Goal: Information Seeking & Learning: Learn about a topic

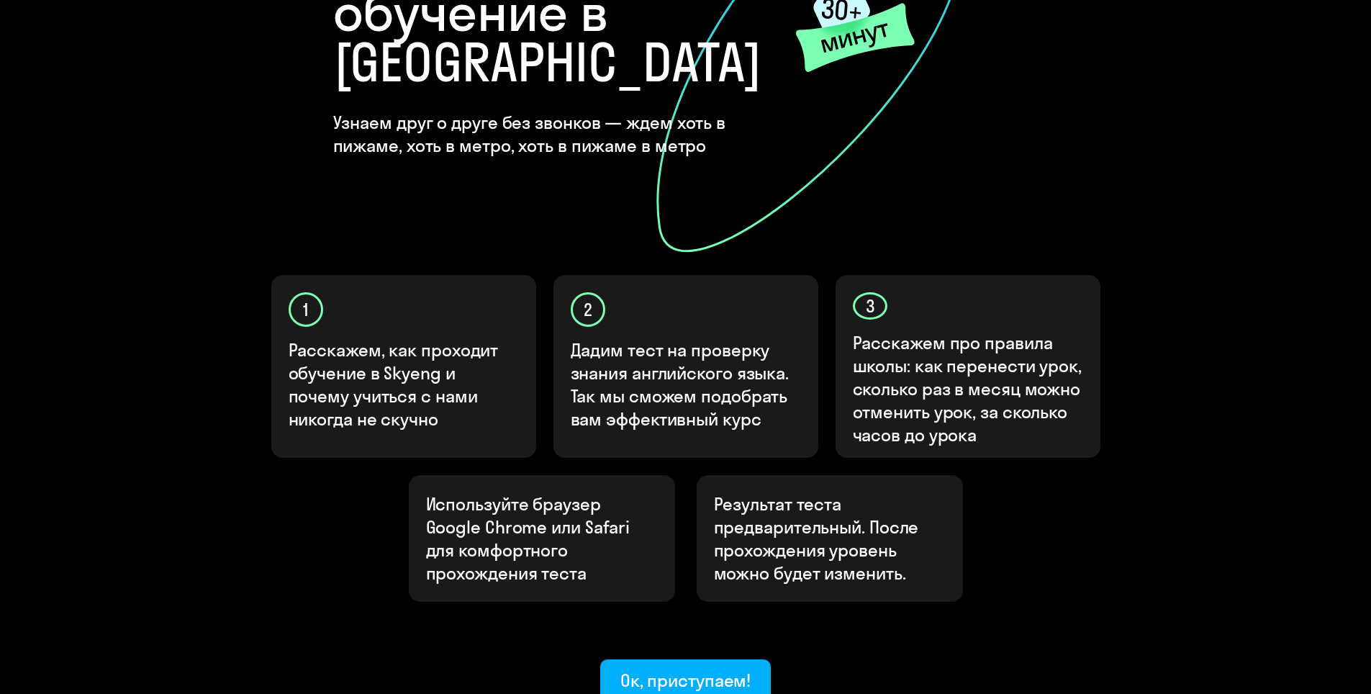
scroll to position [346, 0]
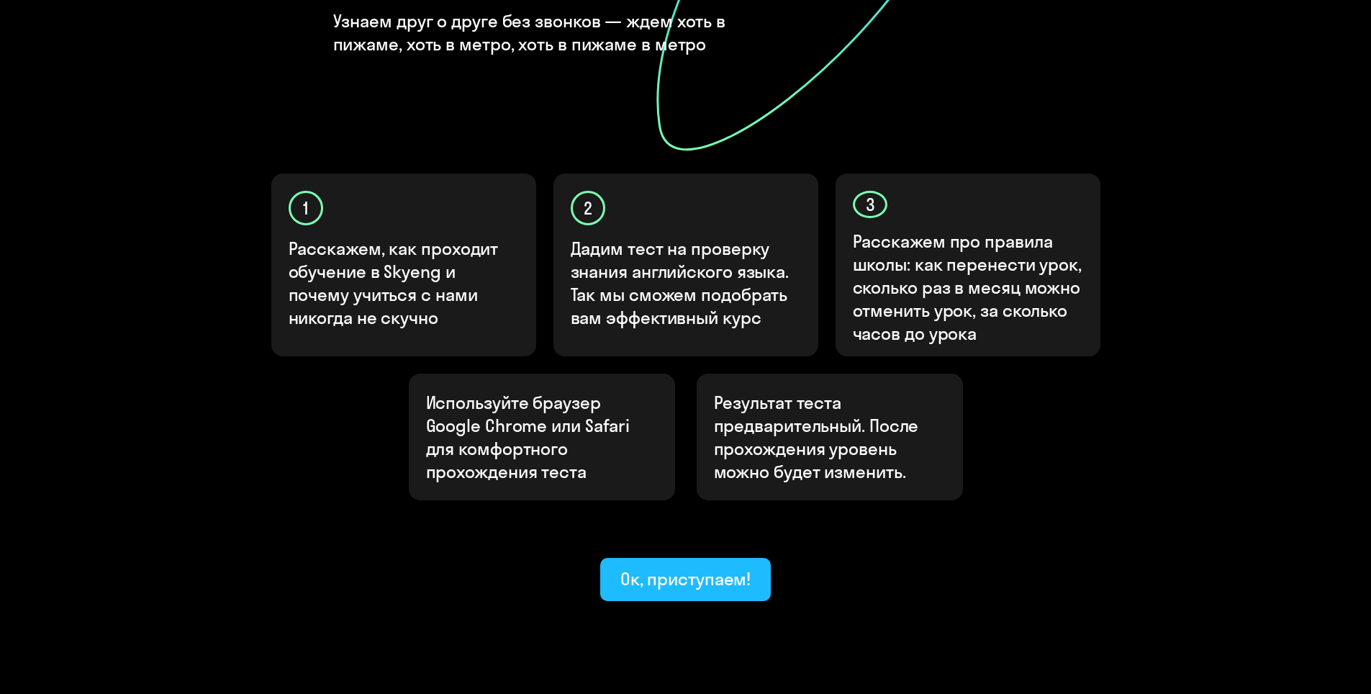
click at [725, 567] on div "Ок, приступаем!" at bounding box center [685, 578] width 131 height 23
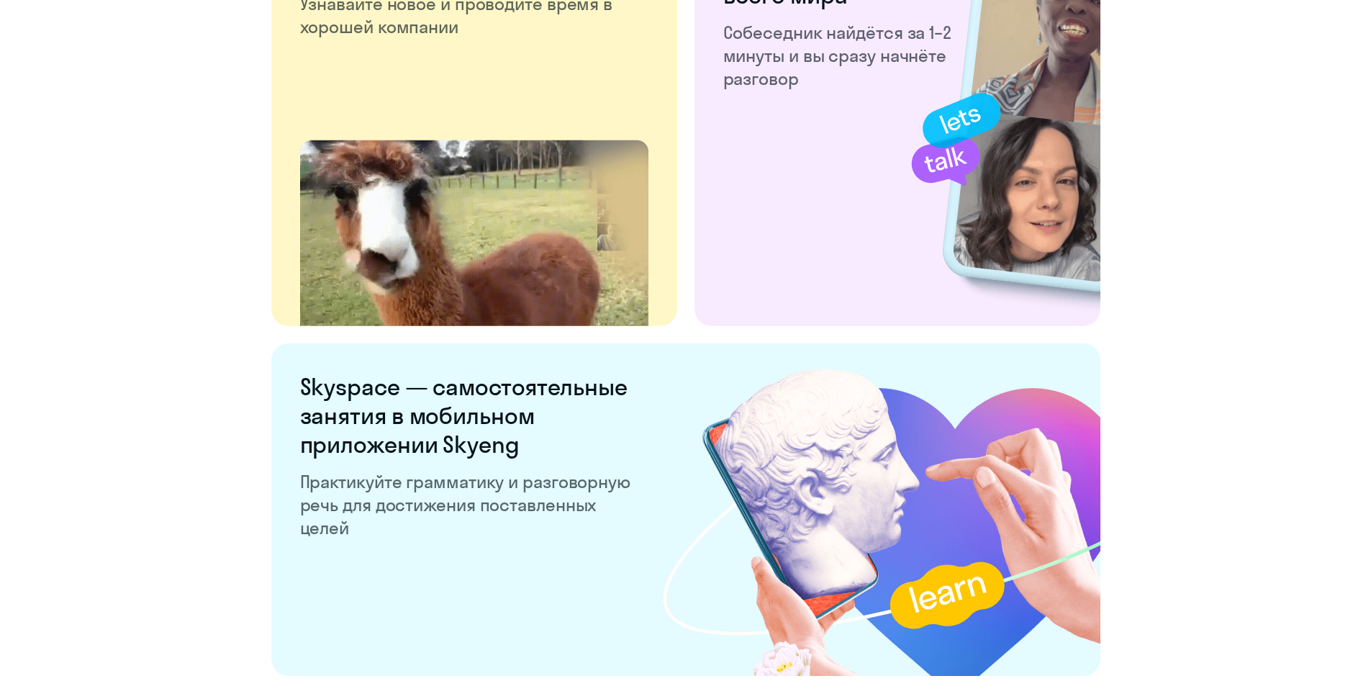
scroll to position [2642, 0]
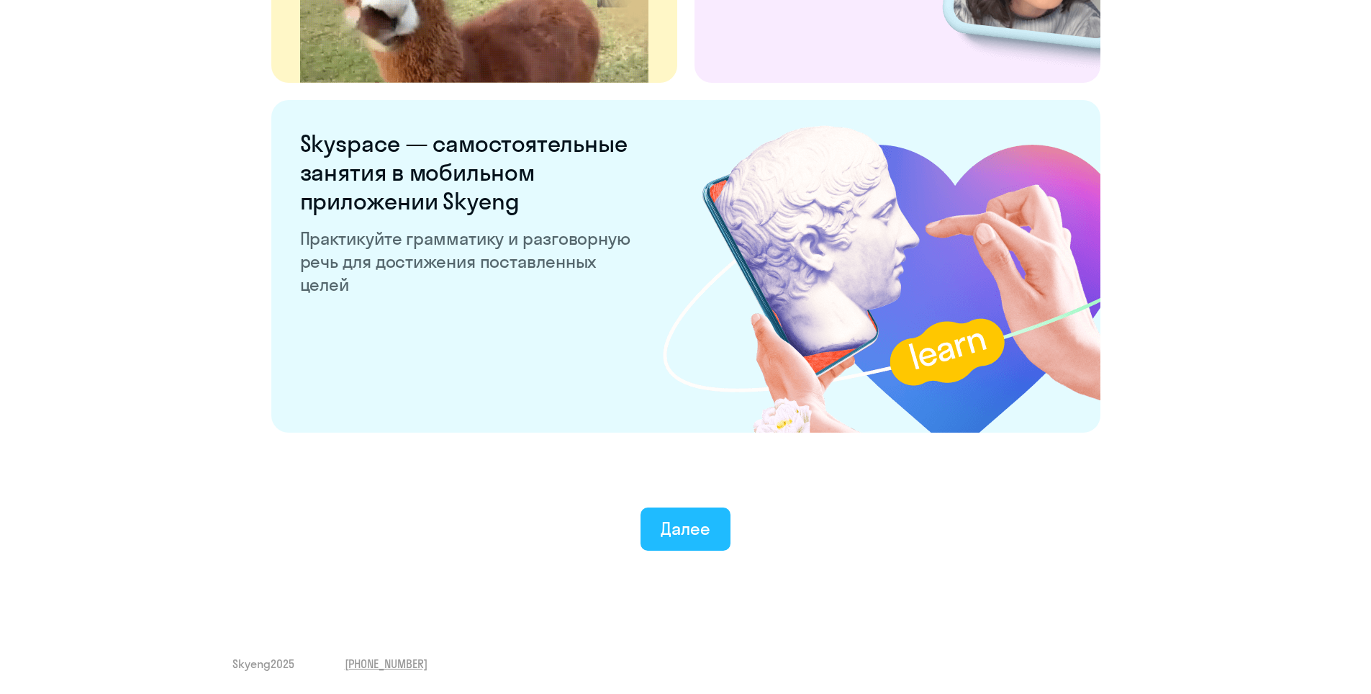
click at [654, 527] on button "Далее" at bounding box center [686, 528] width 90 height 43
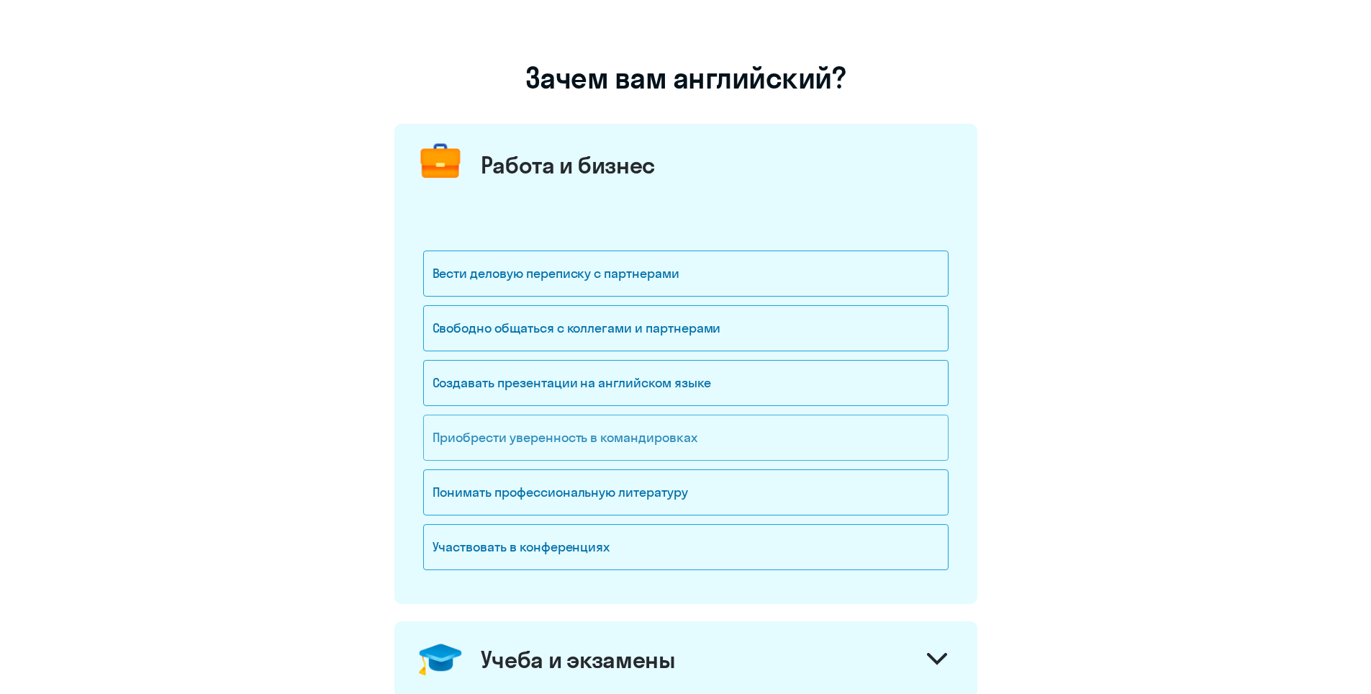
scroll to position [96, 0]
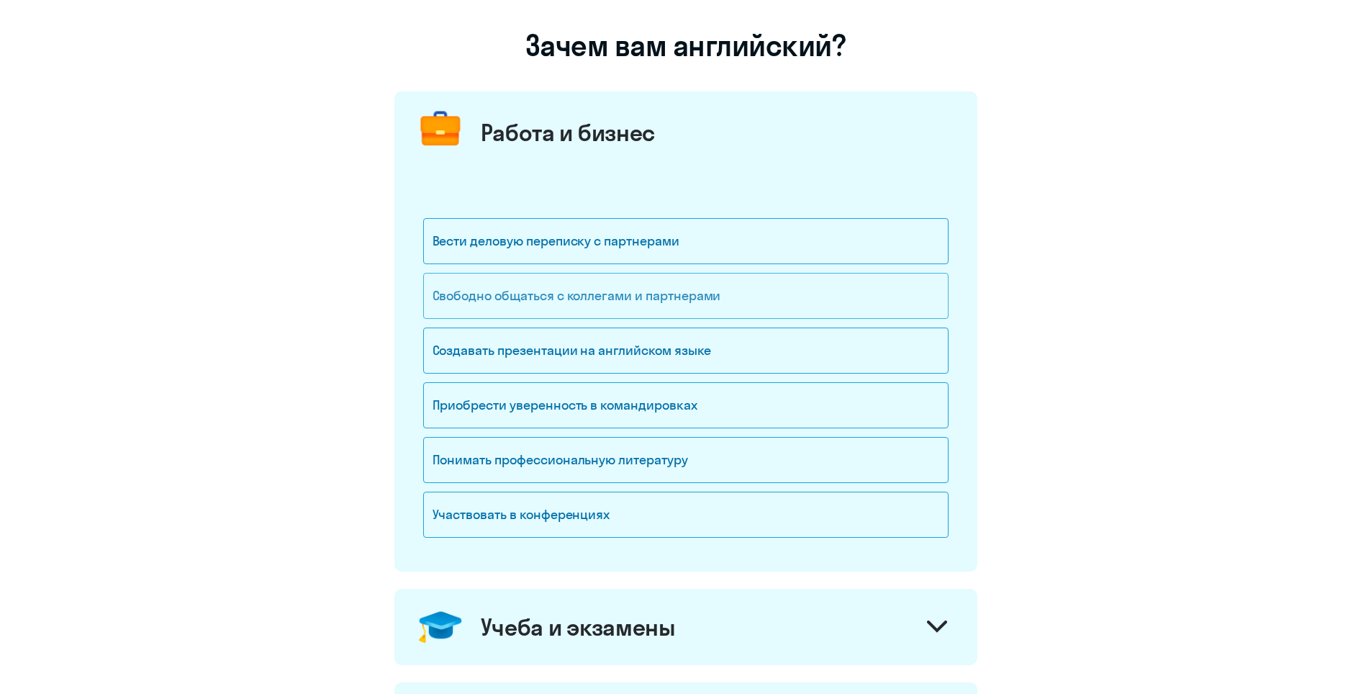
click at [631, 310] on div "Свободно общаться с коллегами и партнерами" at bounding box center [685, 296] width 525 height 46
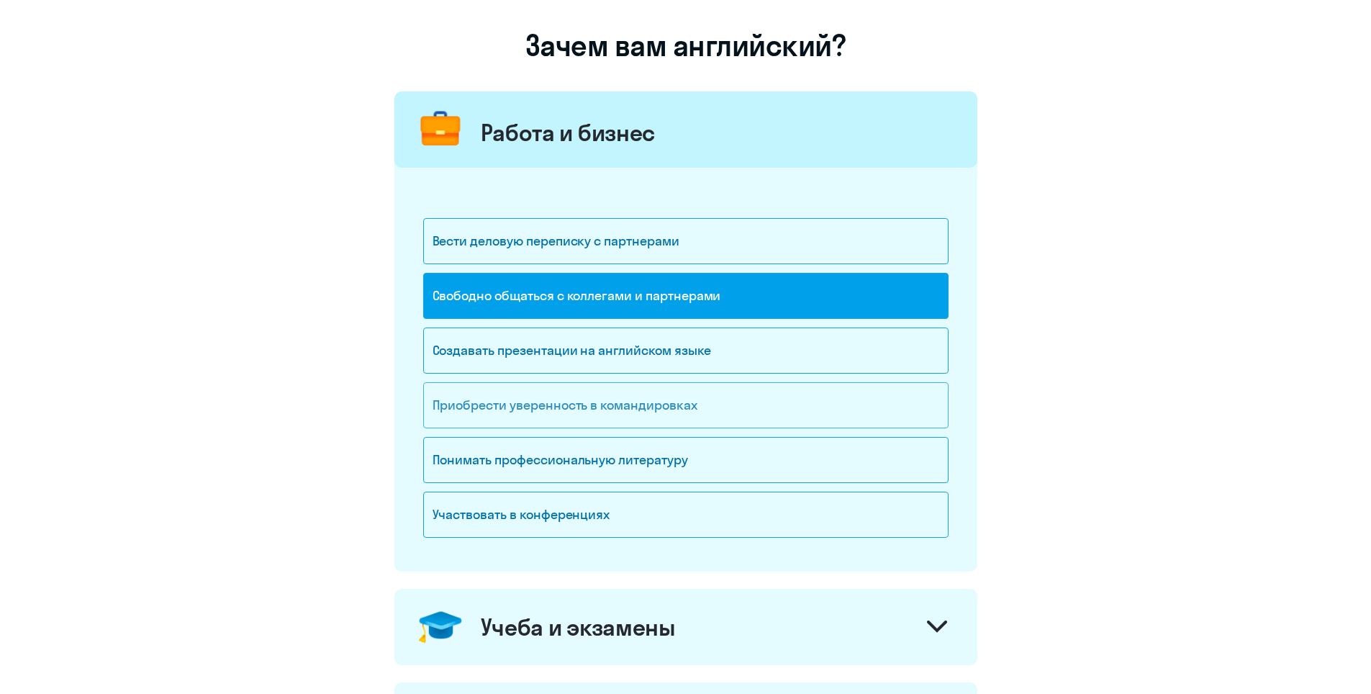
click at [705, 417] on div "Приобрести уверенность в командировках" at bounding box center [685, 405] width 525 height 46
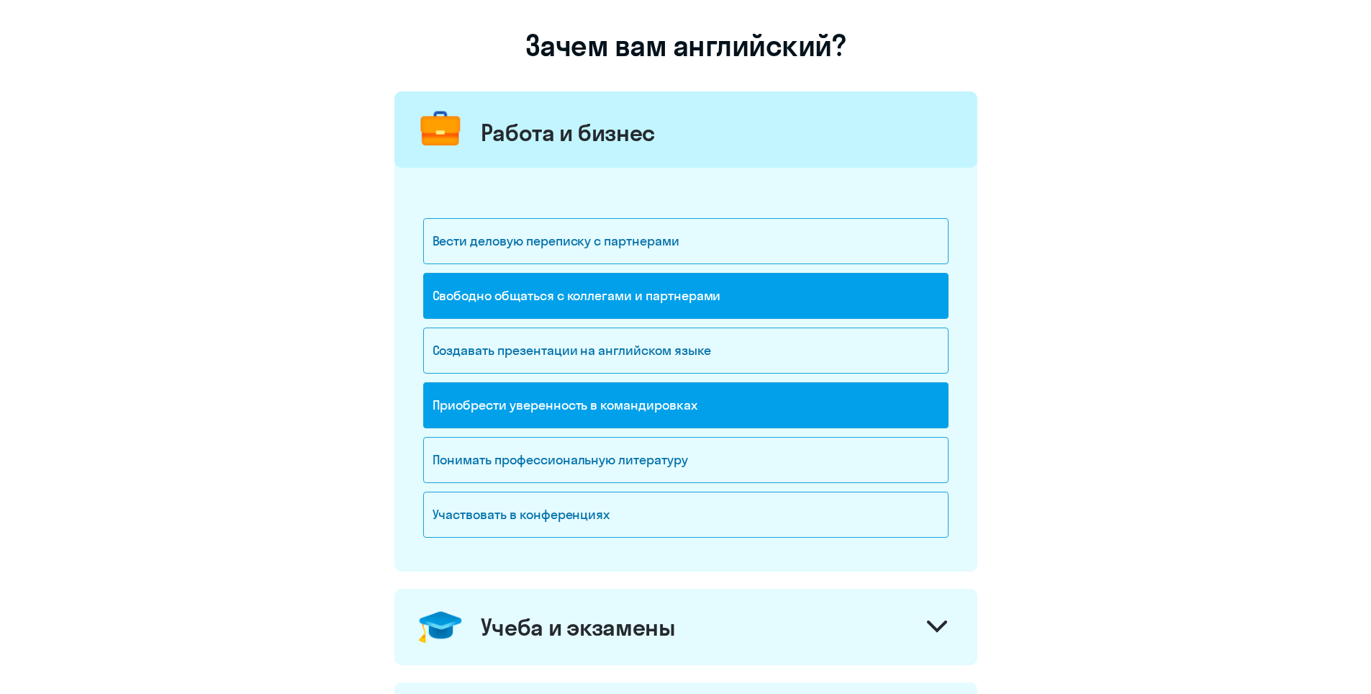
click at [708, 407] on div "Приобрести уверенность в командировках" at bounding box center [685, 405] width 525 height 46
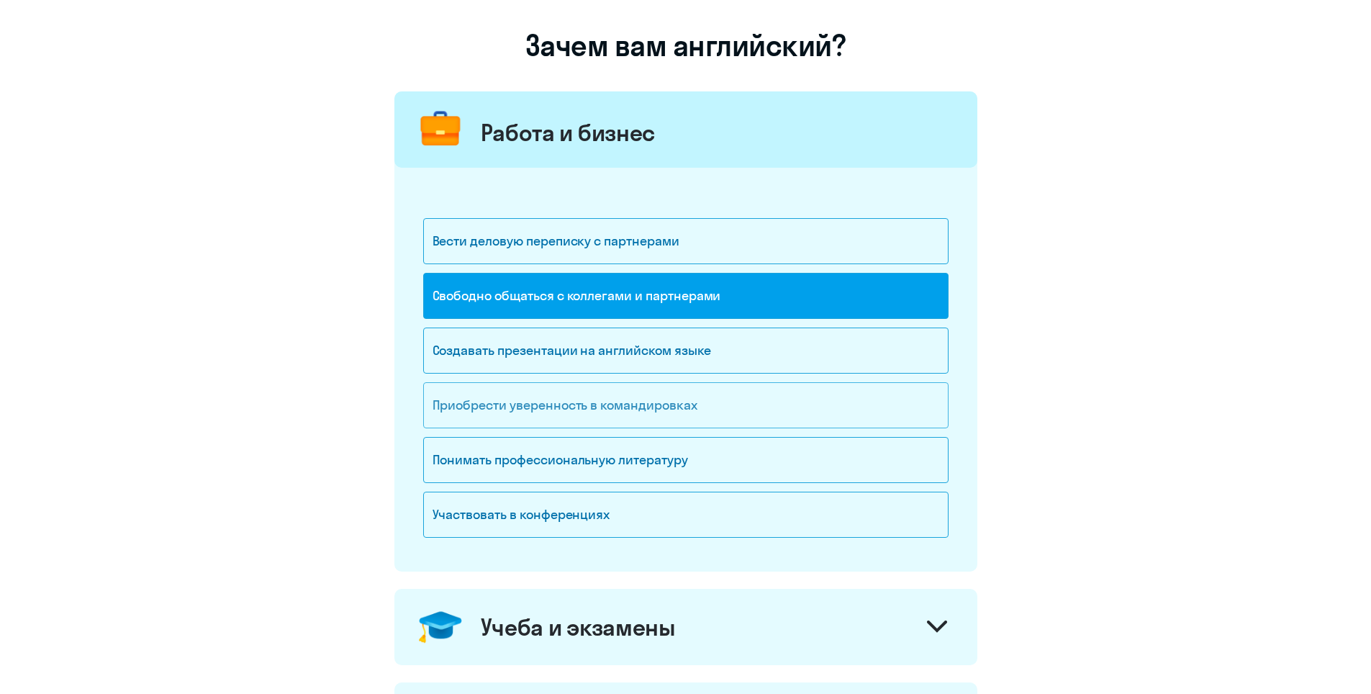
click at [698, 407] on div "Приобрести уверенность в командировках" at bounding box center [685, 405] width 525 height 46
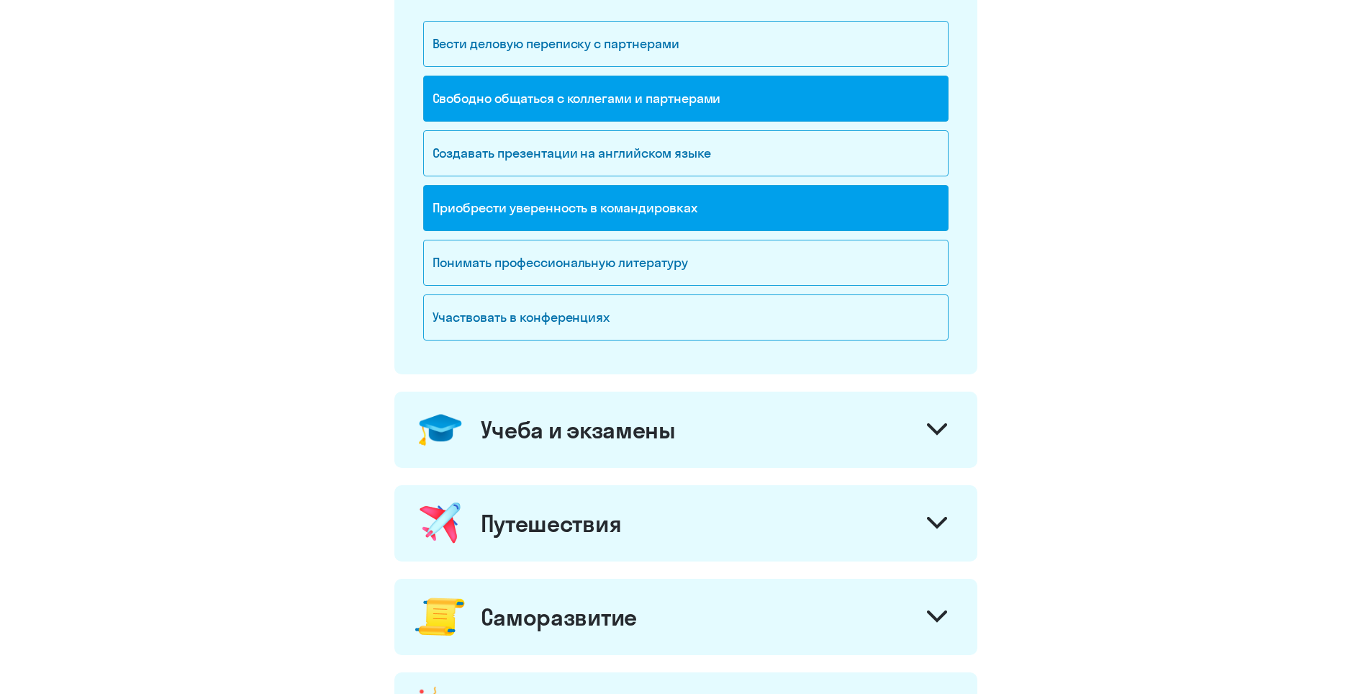
scroll to position [384, 0]
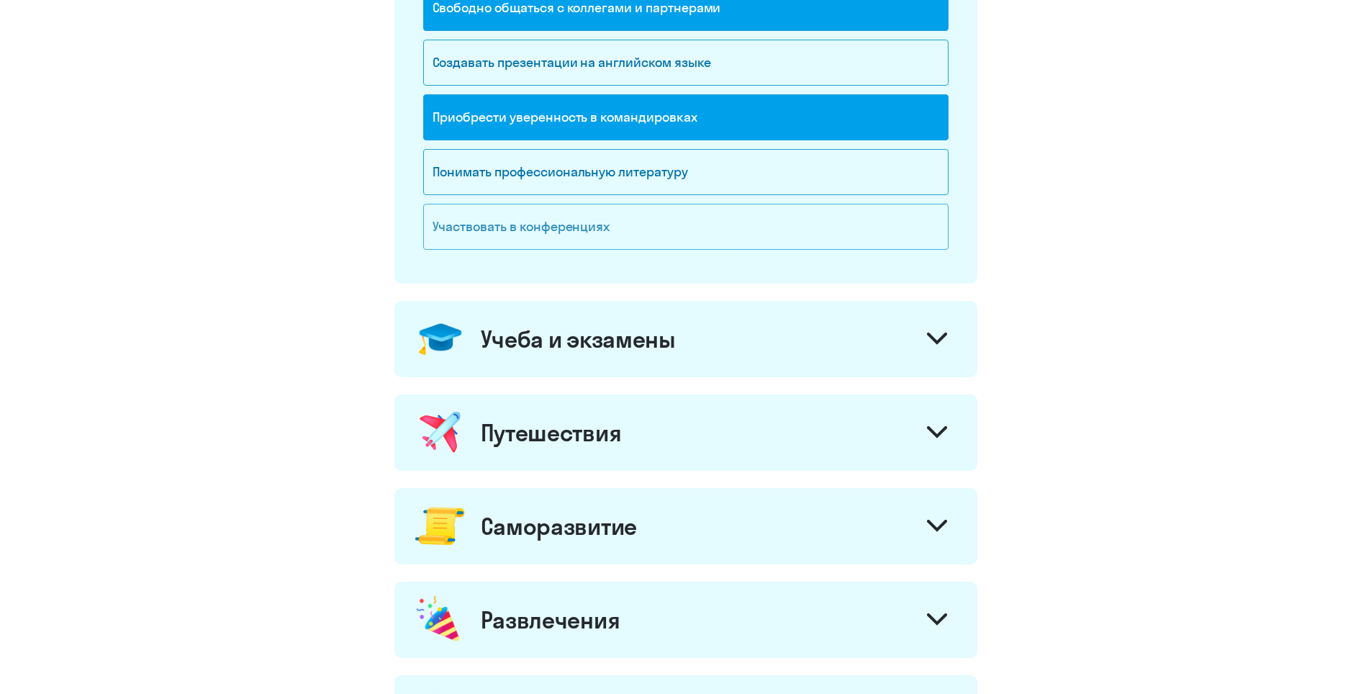
click at [750, 248] on div "Участвовать в конференциях" at bounding box center [685, 227] width 525 height 46
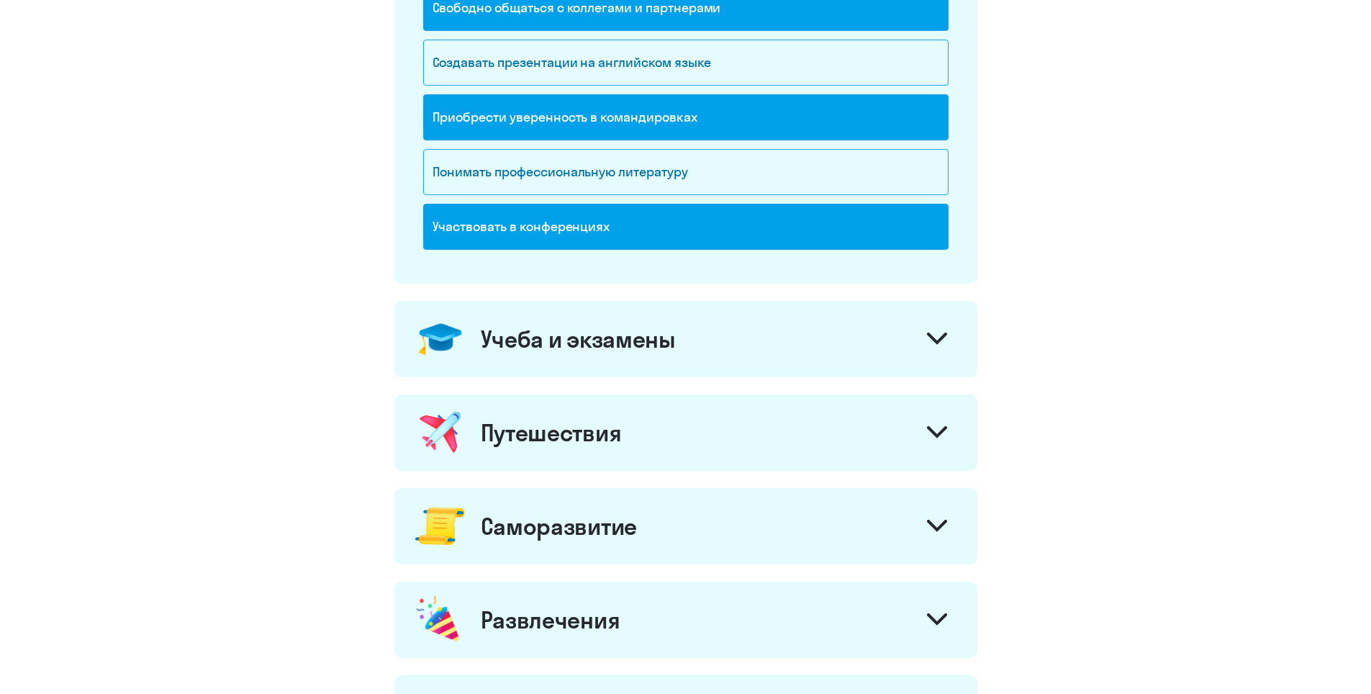
click at [733, 358] on div "Учеба и экзамены" at bounding box center [685, 339] width 583 height 76
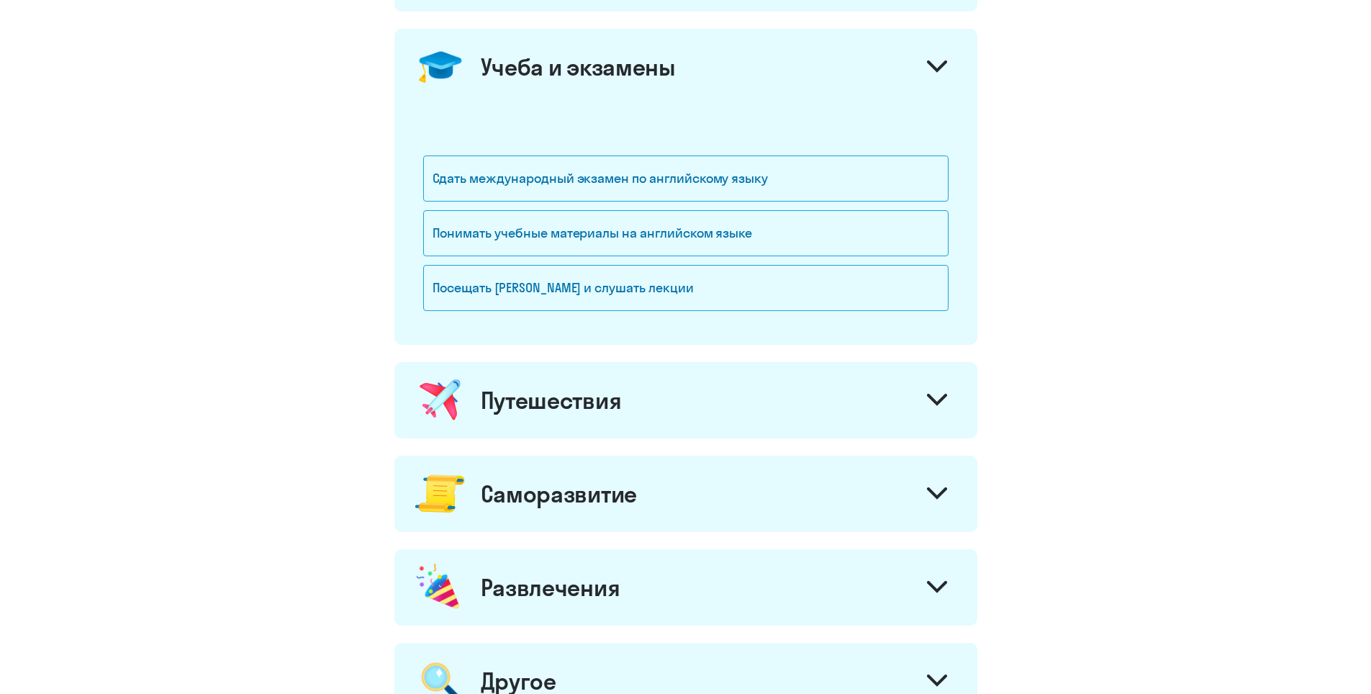
scroll to position [672, 0]
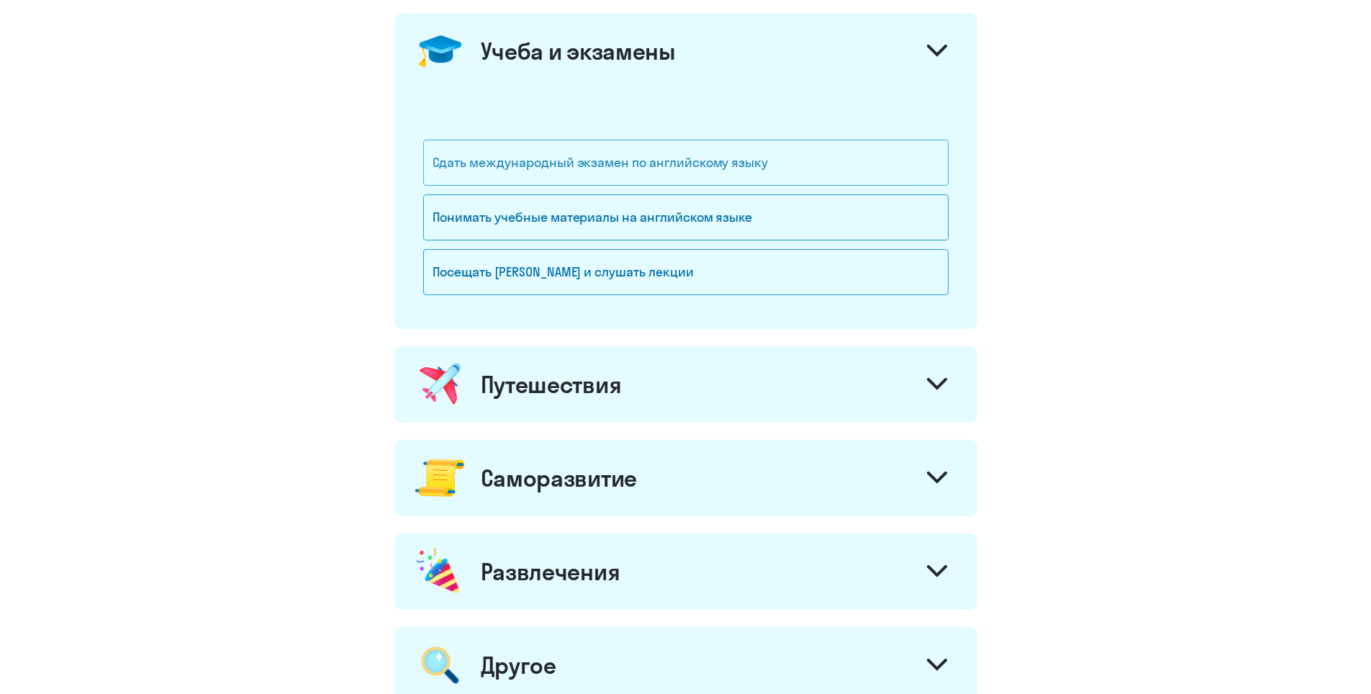
click at [752, 171] on div "Сдать международный экзамен по английскому языку" at bounding box center [685, 163] width 525 height 46
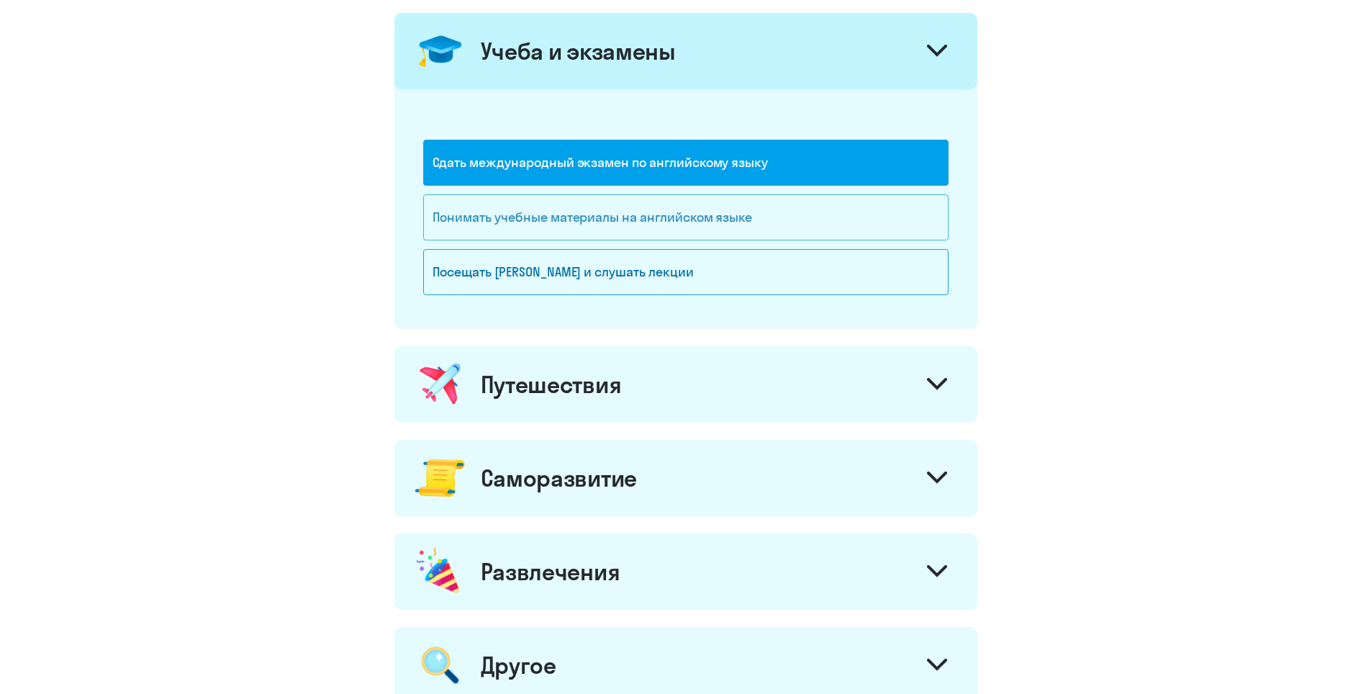
click at [732, 216] on div "Понимать учебные материалы на английском языке" at bounding box center [685, 217] width 525 height 46
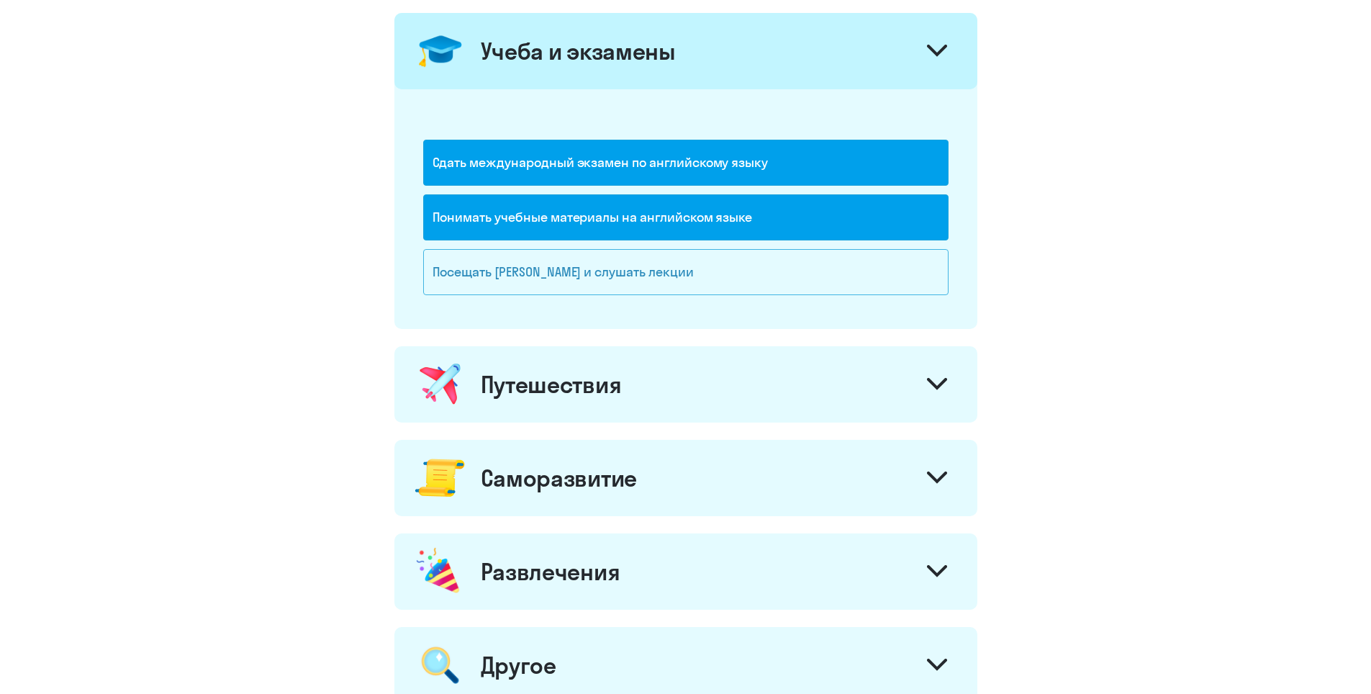
click at [726, 265] on div "Посещать [PERSON_NAME] и слушать лекции" at bounding box center [685, 272] width 525 height 46
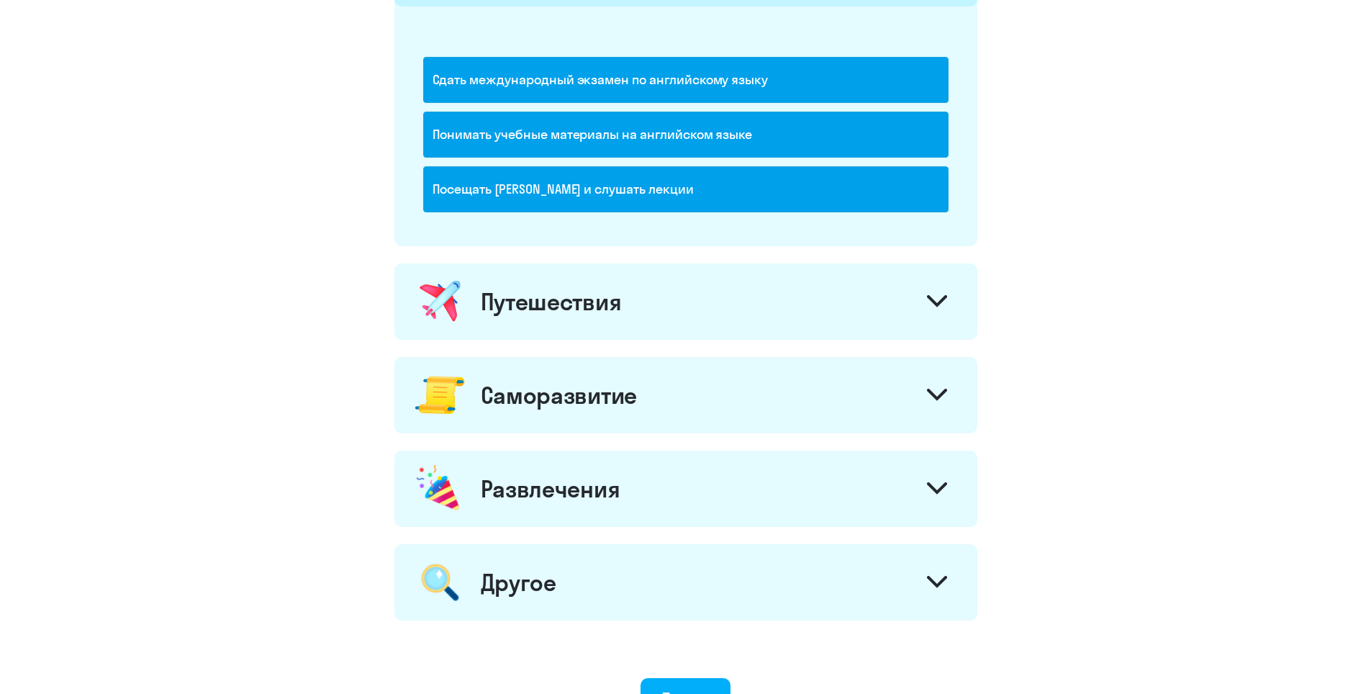
scroll to position [864, 0]
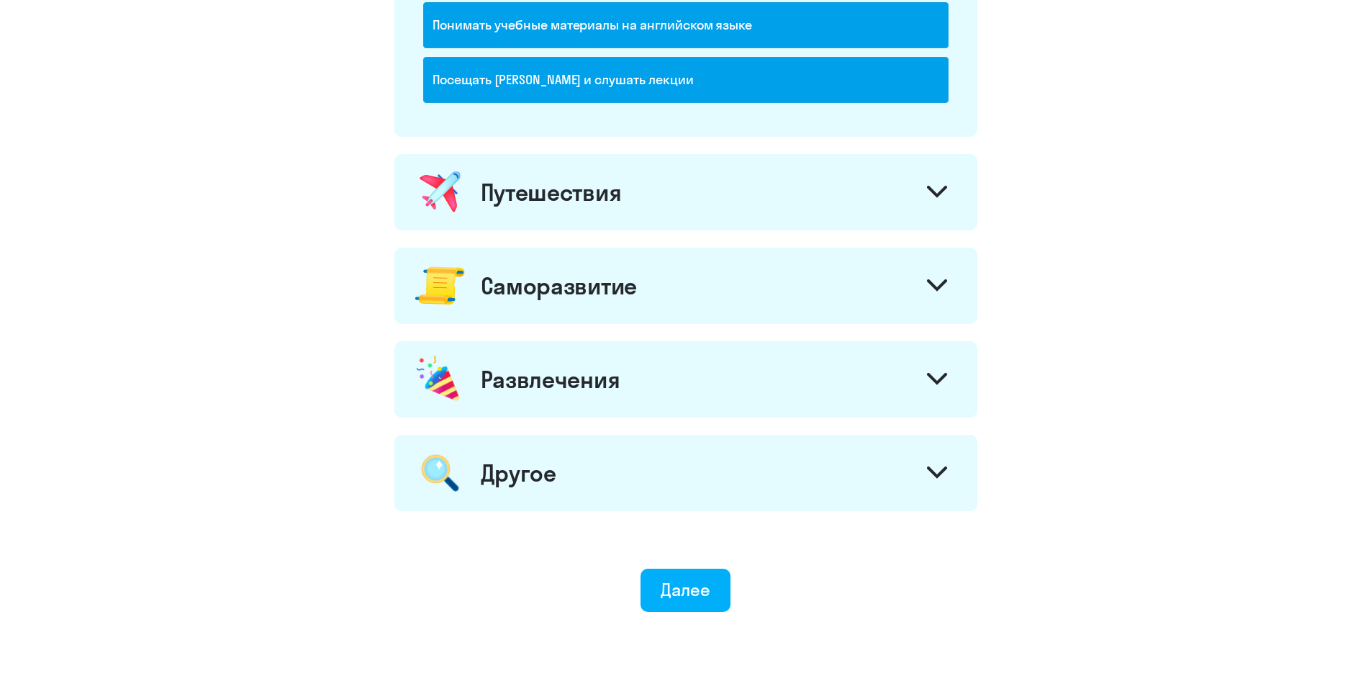
click at [687, 199] on div "Путешествия" at bounding box center [685, 192] width 583 height 76
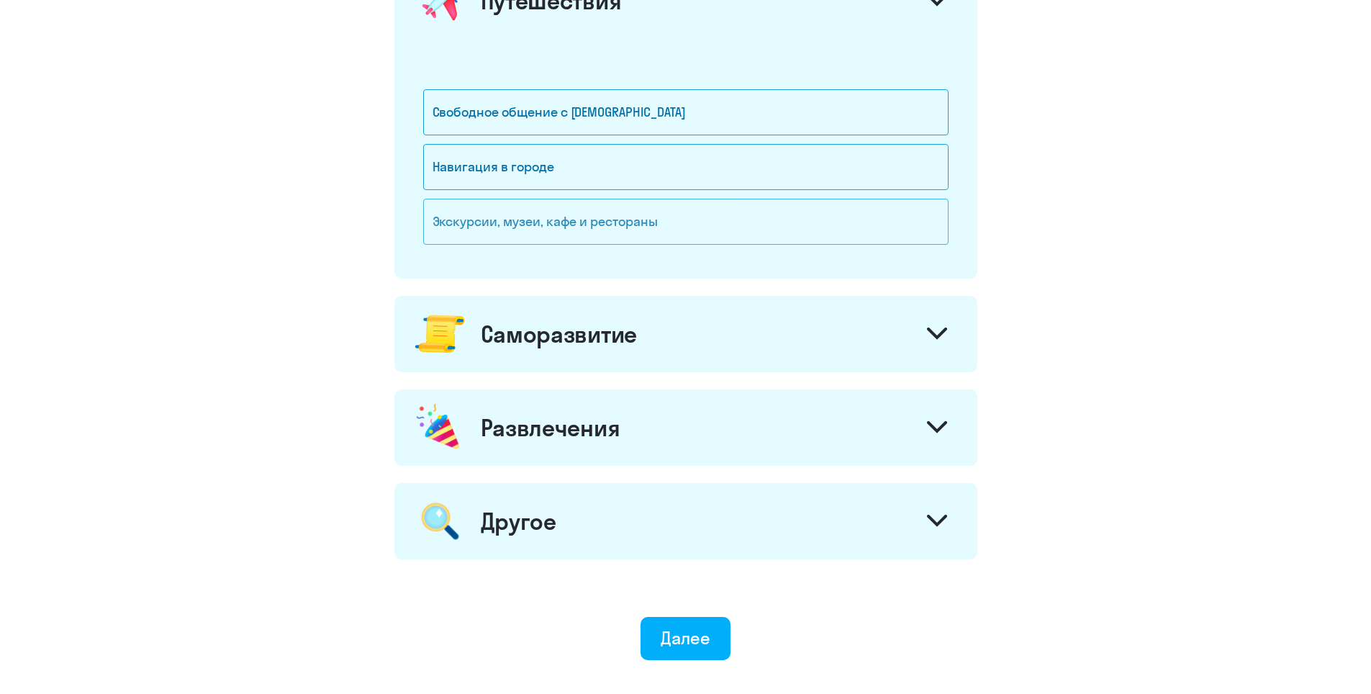
scroll to position [1056, 0]
click at [700, 128] on div "Свободное общение с [DEMOGRAPHIC_DATA]" at bounding box center [685, 112] width 525 height 46
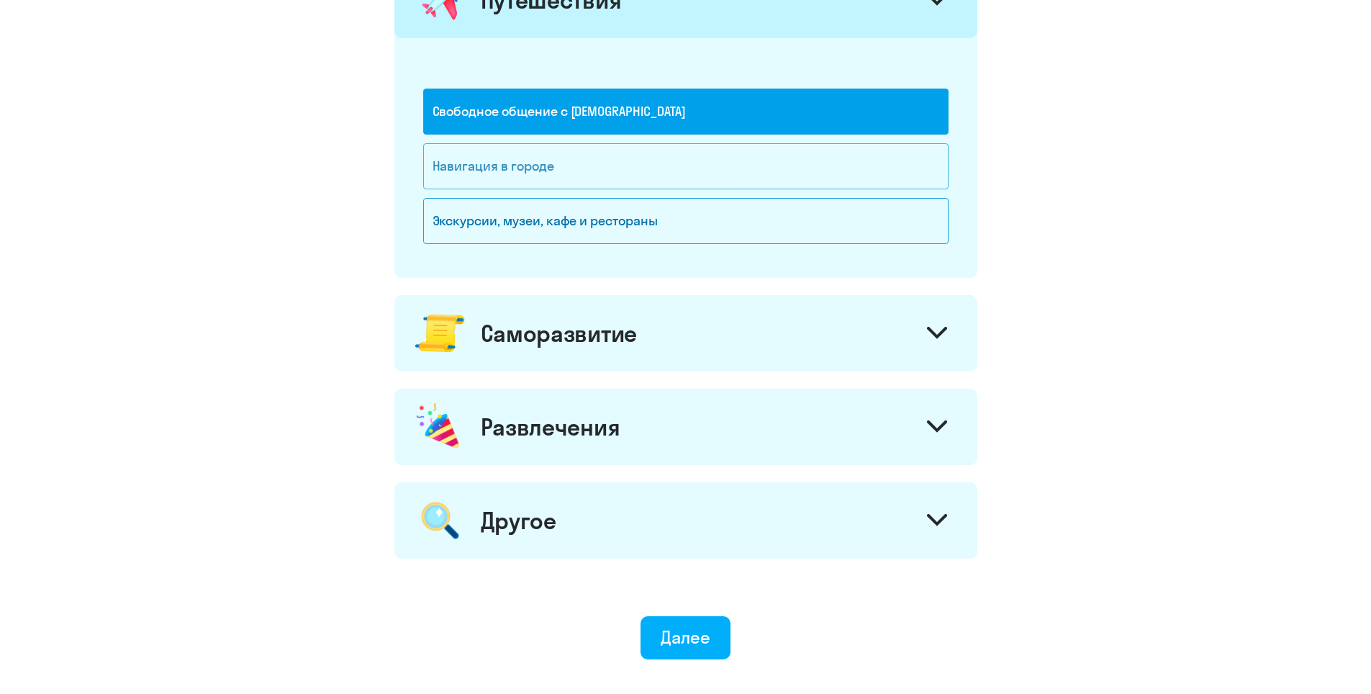
click at [697, 152] on div "Навигация в городе" at bounding box center [685, 166] width 525 height 46
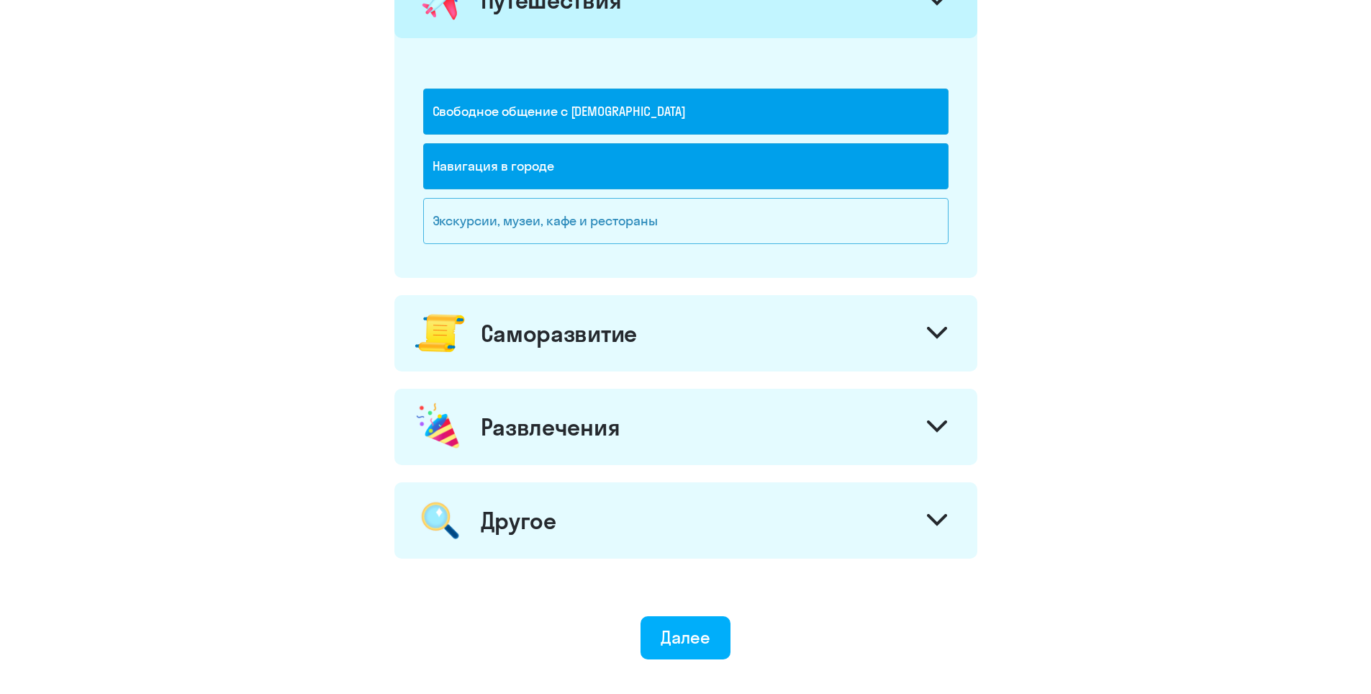
click at [698, 215] on div "Экскурсии, музеи, кафе и рестораны" at bounding box center [685, 221] width 525 height 46
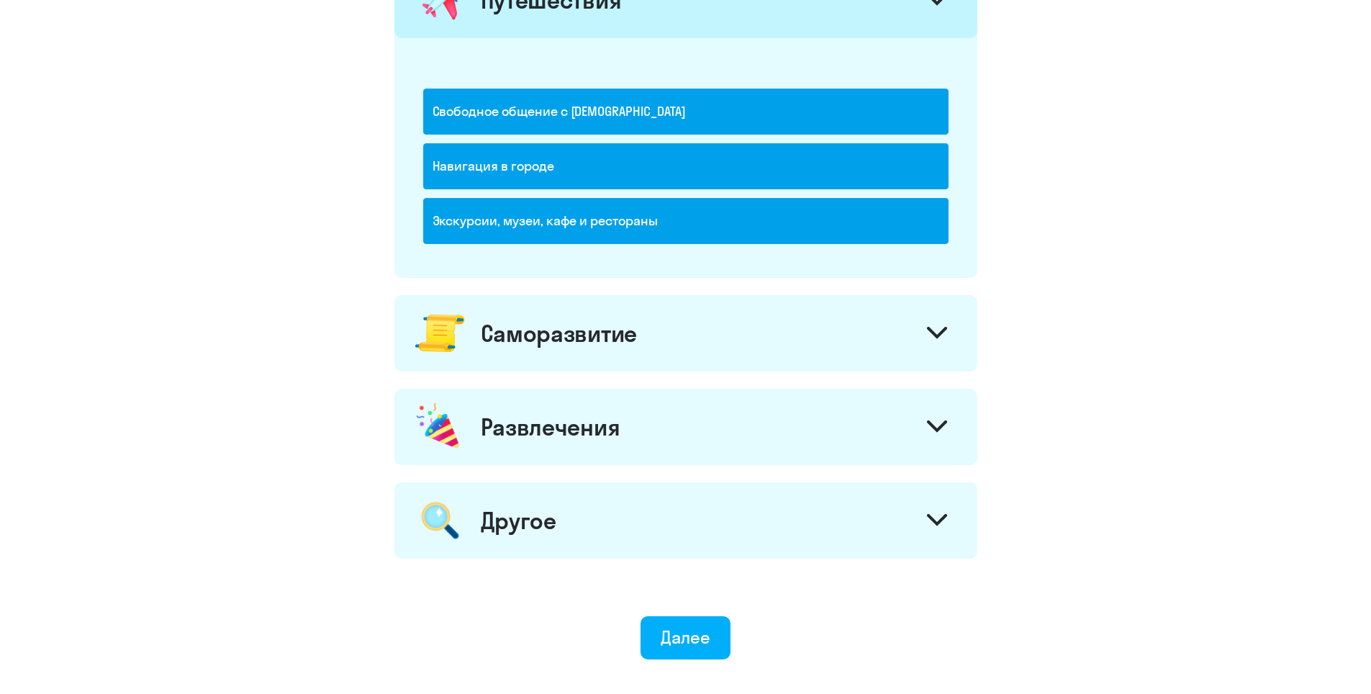
click at [746, 361] on div "Саморазвитие" at bounding box center [685, 333] width 583 height 76
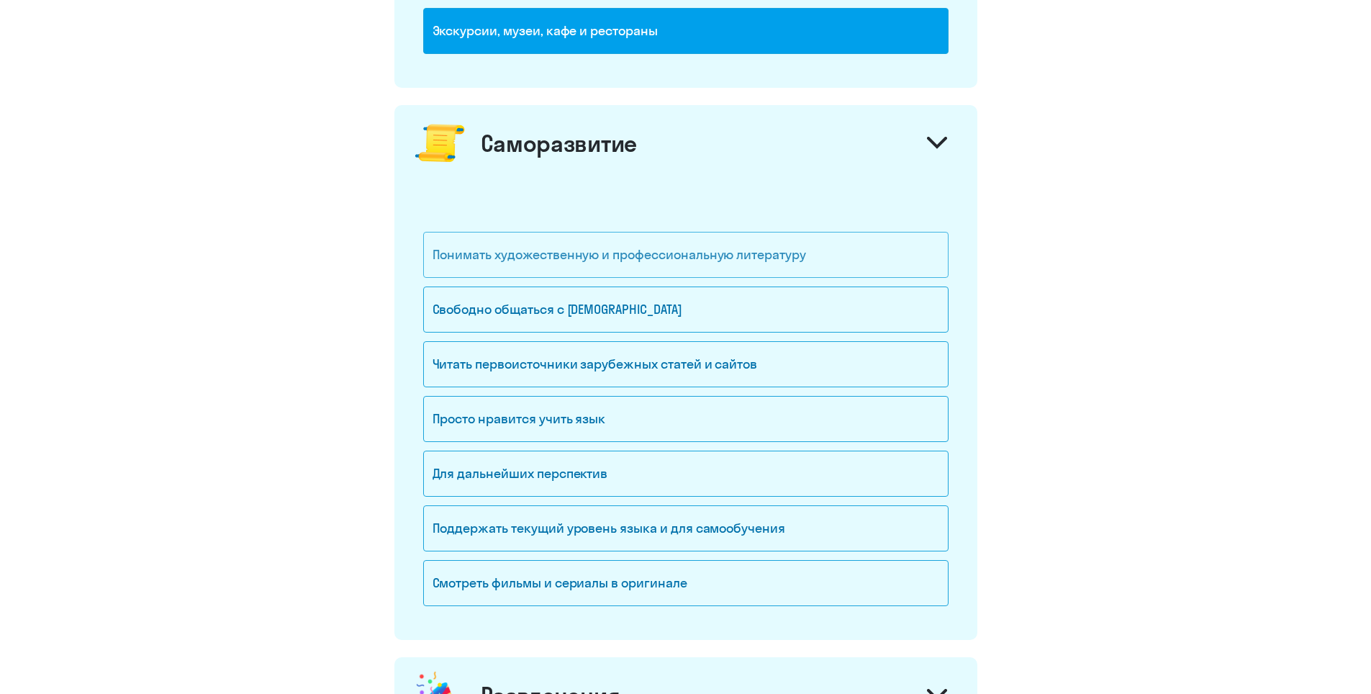
scroll to position [1247, 0]
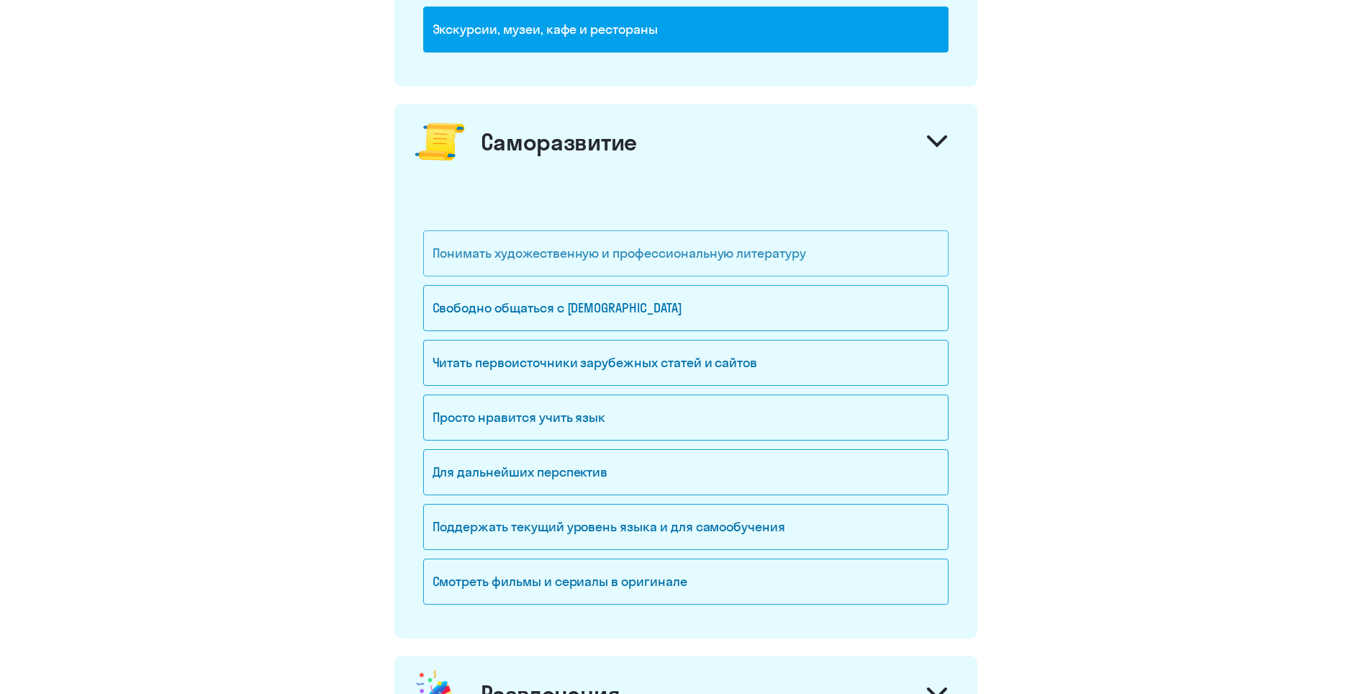
click at [730, 235] on div "Понимать художественную и профессиональную литературу" at bounding box center [685, 253] width 525 height 46
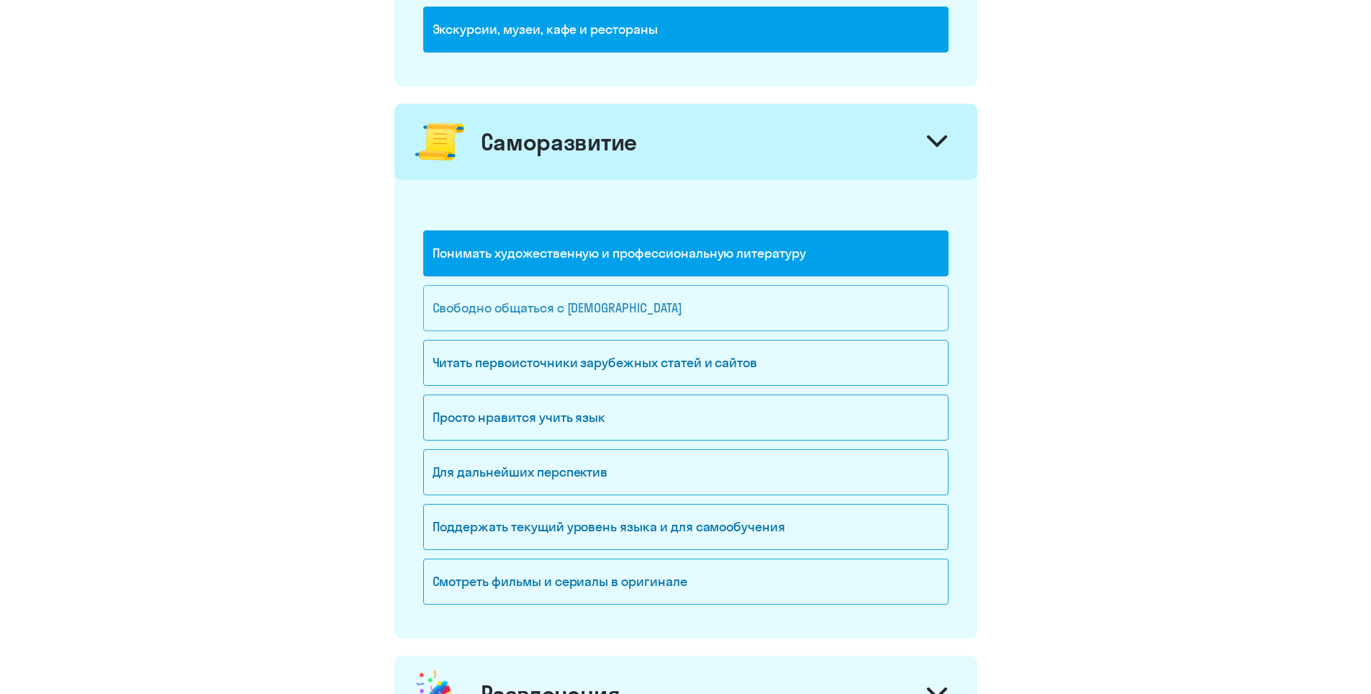
click at [735, 292] on div "Свободно общаться с [DEMOGRAPHIC_DATA]" at bounding box center [685, 308] width 525 height 46
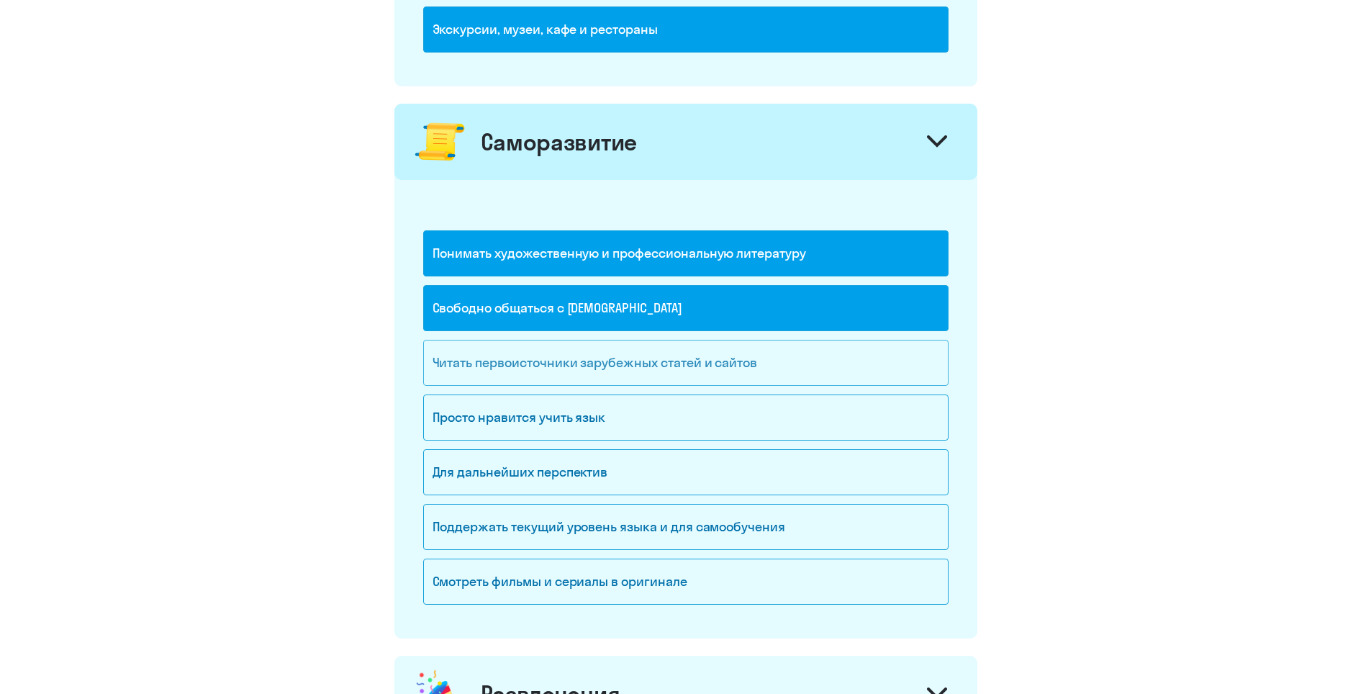
click at [729, 353] on div "Читать первоисточники зарубежных статей и сайтов" at bounding box center [685, 363] width 525 height 46
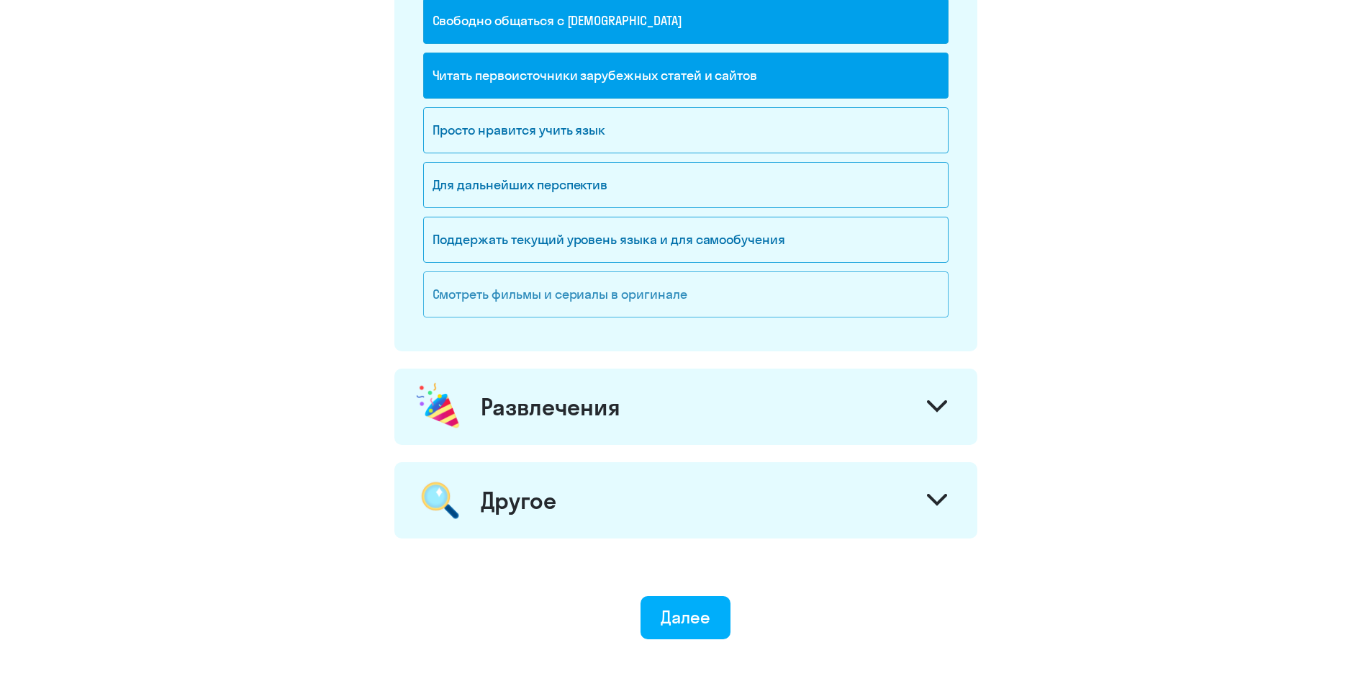
scroll to position [1535, 0]
click at [638, 145] on div "Просто нравится учить язык" at bounding box center [685, 130] width 525 height 46
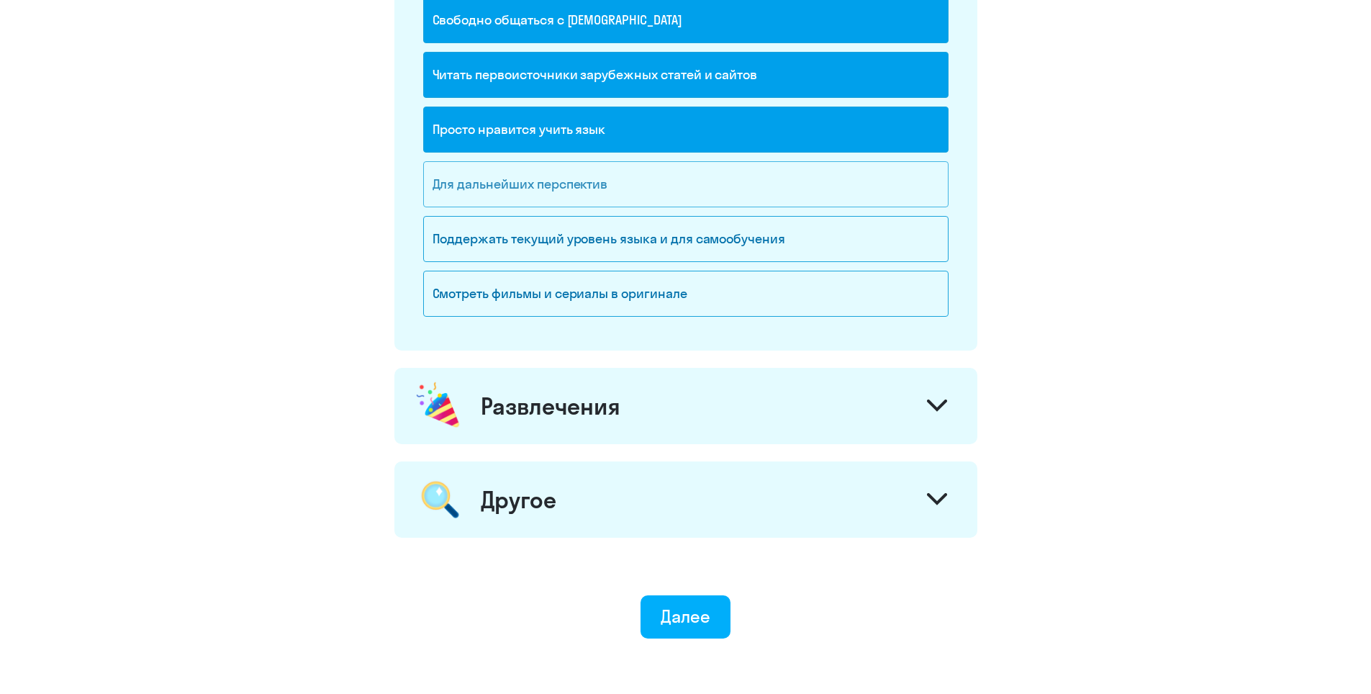
click at [634, 196] on div "Для дальнейших перспектив" at bounding box center [685, 184] width 525 height 46
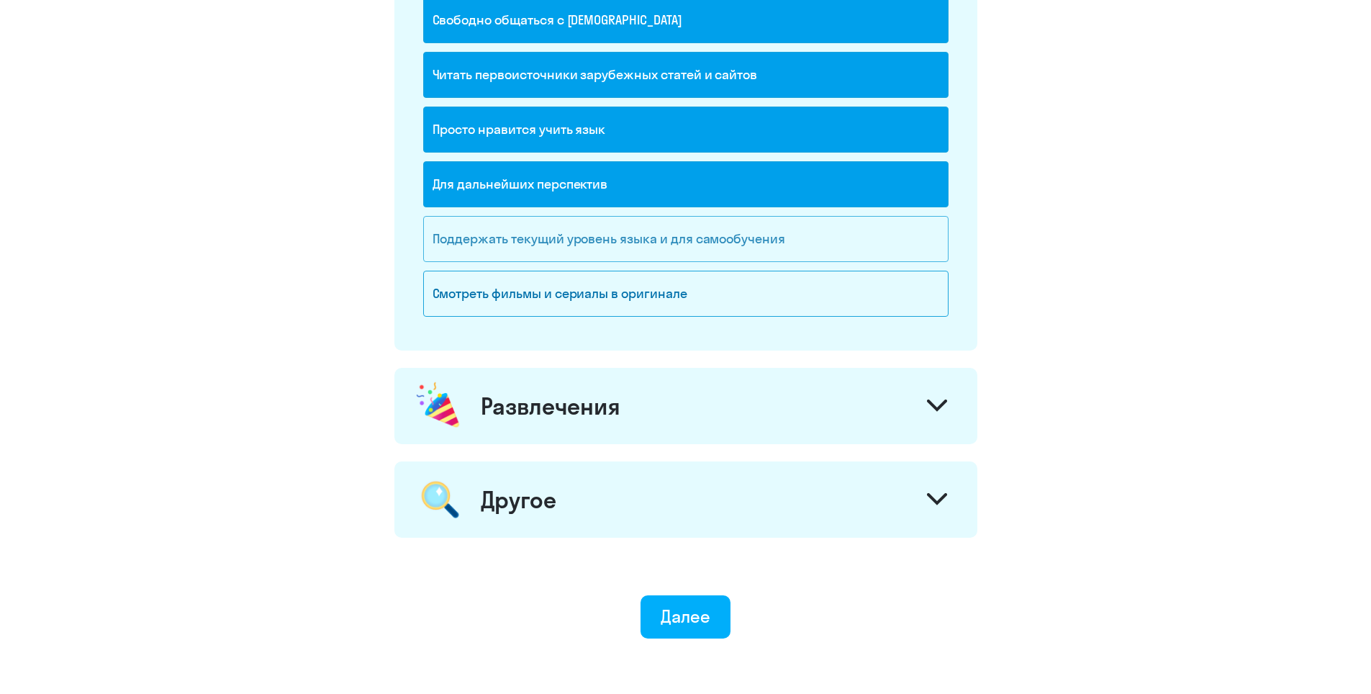
click at [656, 239] on div "Поддержать текущий уровень языка и для cамообучения" at bounding box center [685, 239] width 525 height 46
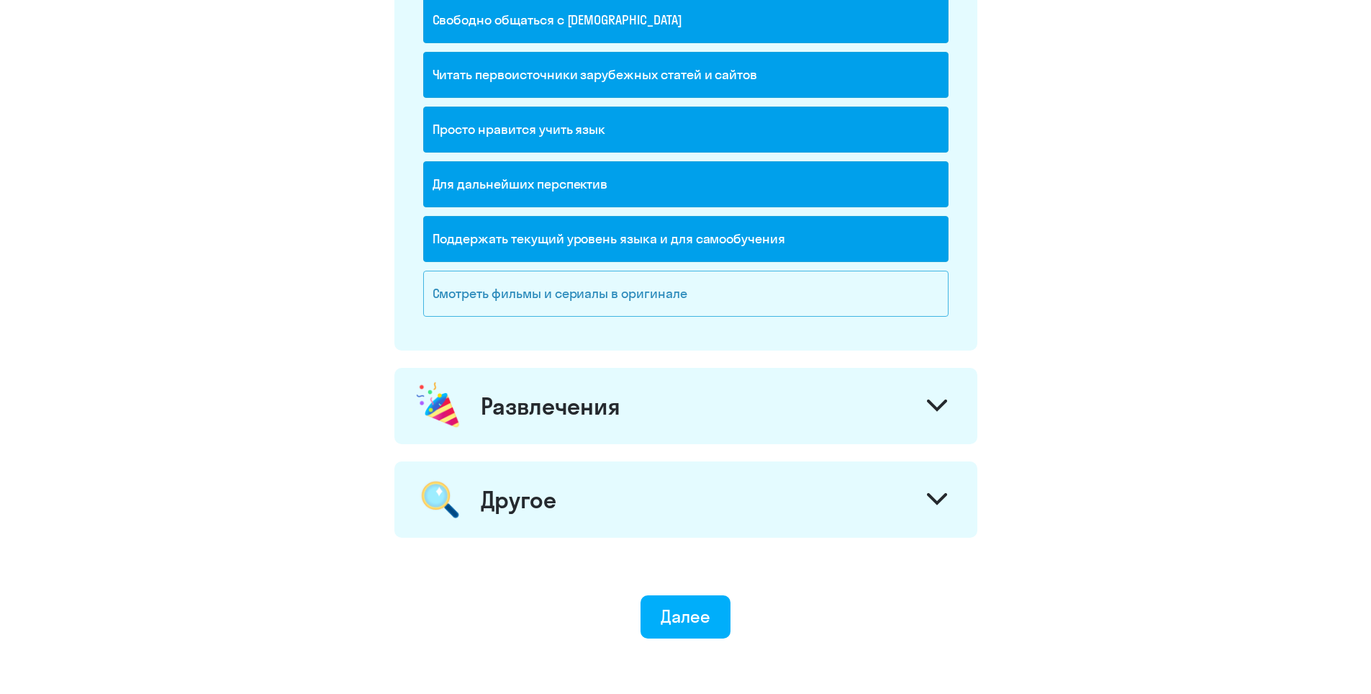
click at [660, 291] on div "Смотреть фильмы и сериалы в оригинале" at bounding box center [685, 294] width 525 height 46
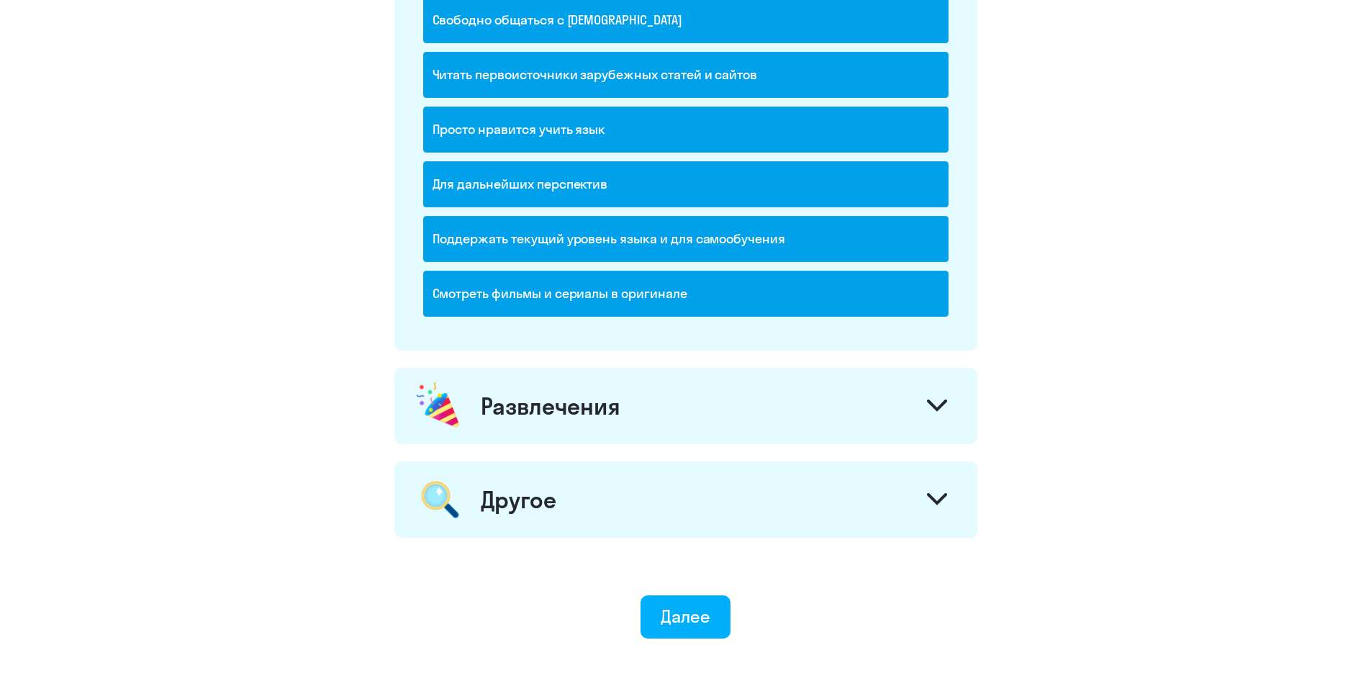
click at [637, 414] on div "Развлечения" at bounding box center [685, 406] width 583 height 76
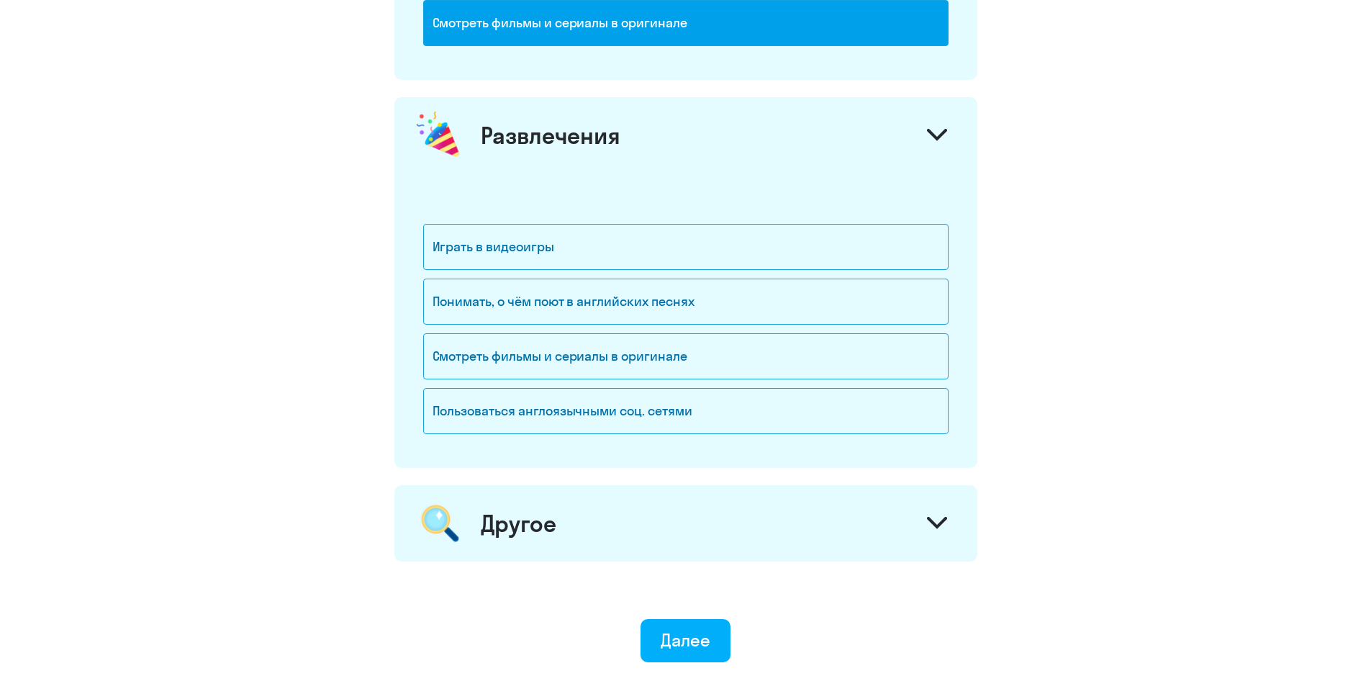
scroll to position [1912, 0]
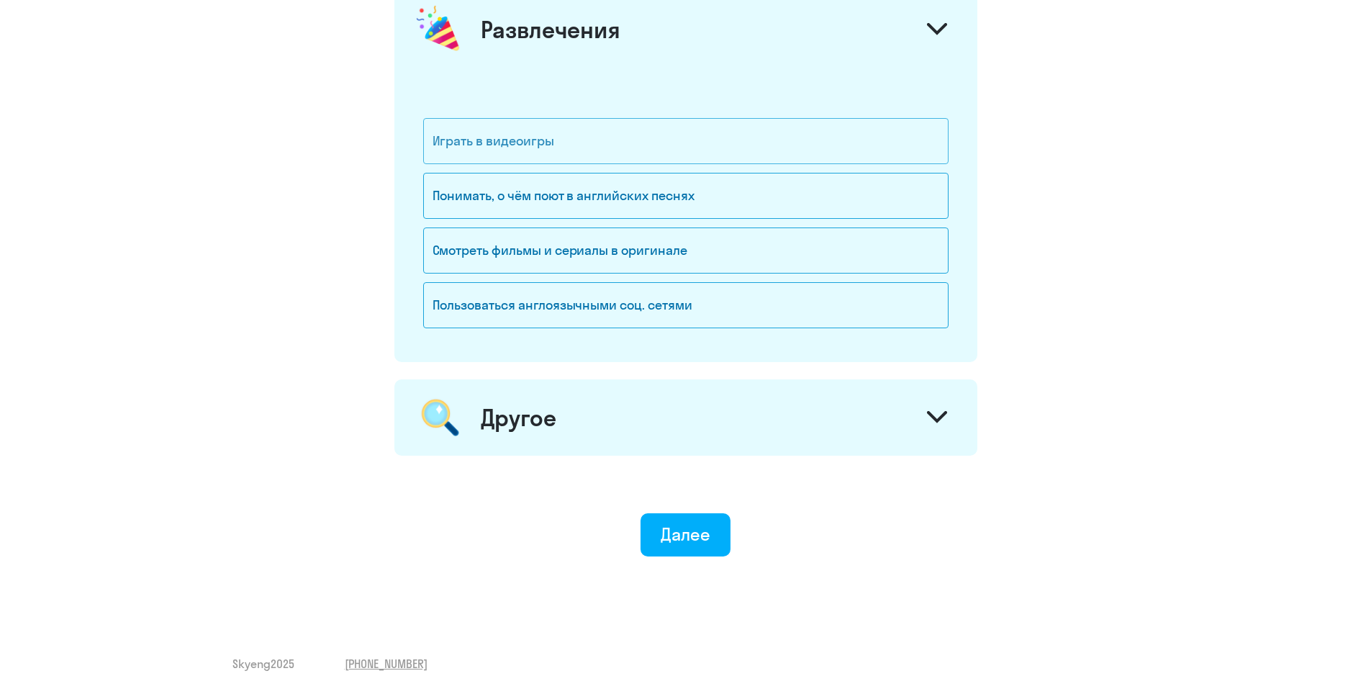
click at [629, 143] on div "Играть в видеоигры" at bounding box center [685, 141] width 525 height 46
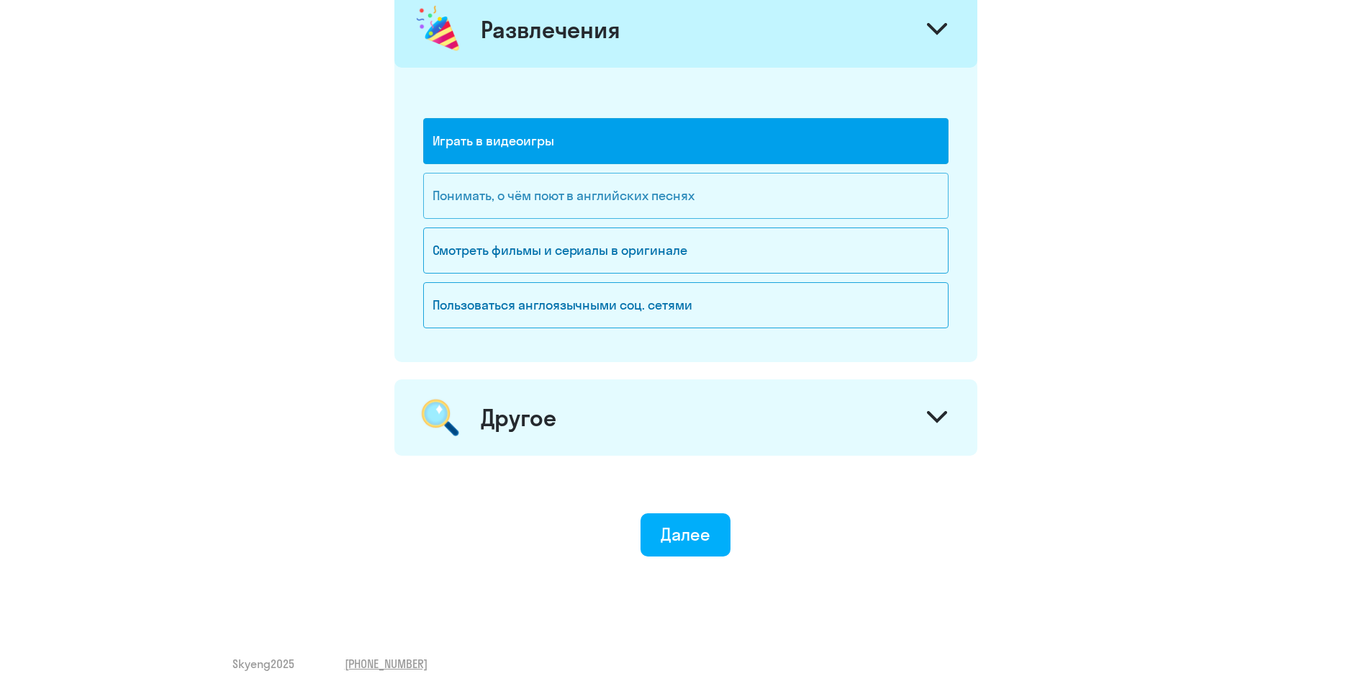
click at [630, 187] on div "Понимать, о чём поют в английских песнях" at bounding box center [685, 196] width 525 height 46
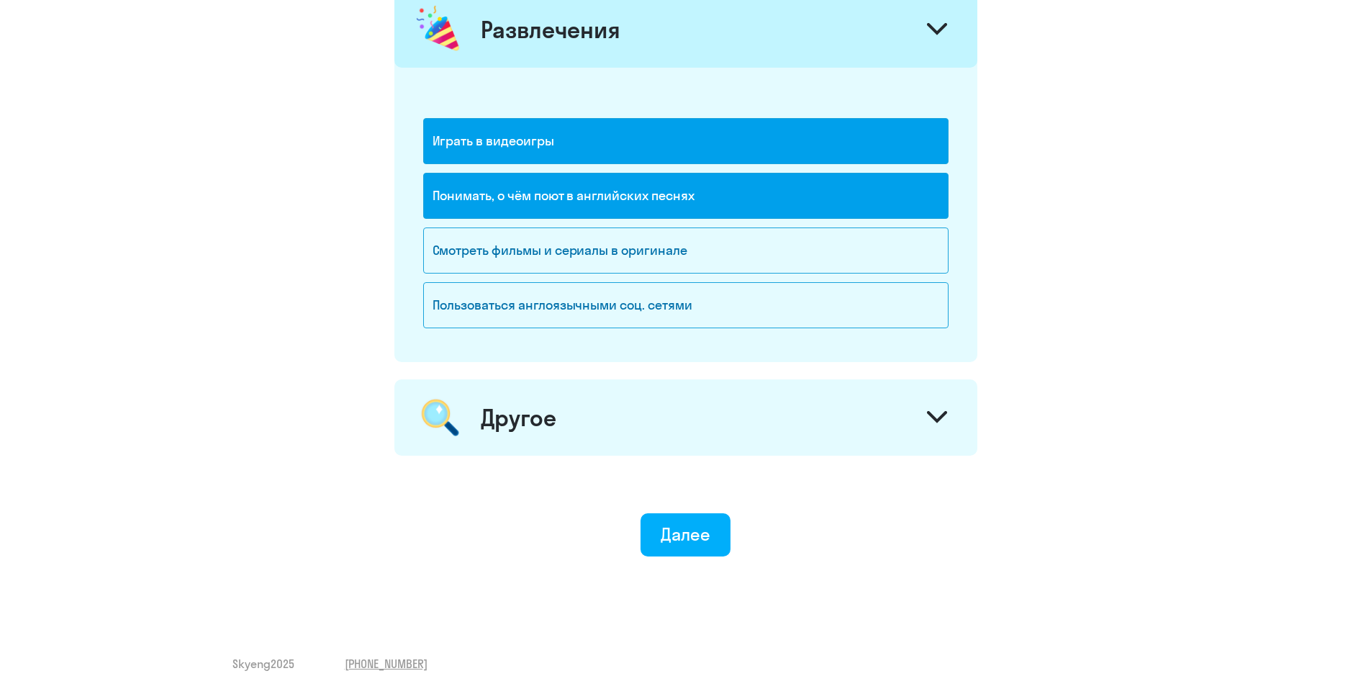
click at [637, 150] on div "Играть в видеоигры" at bounding box center [685, 141] width 525 height 46
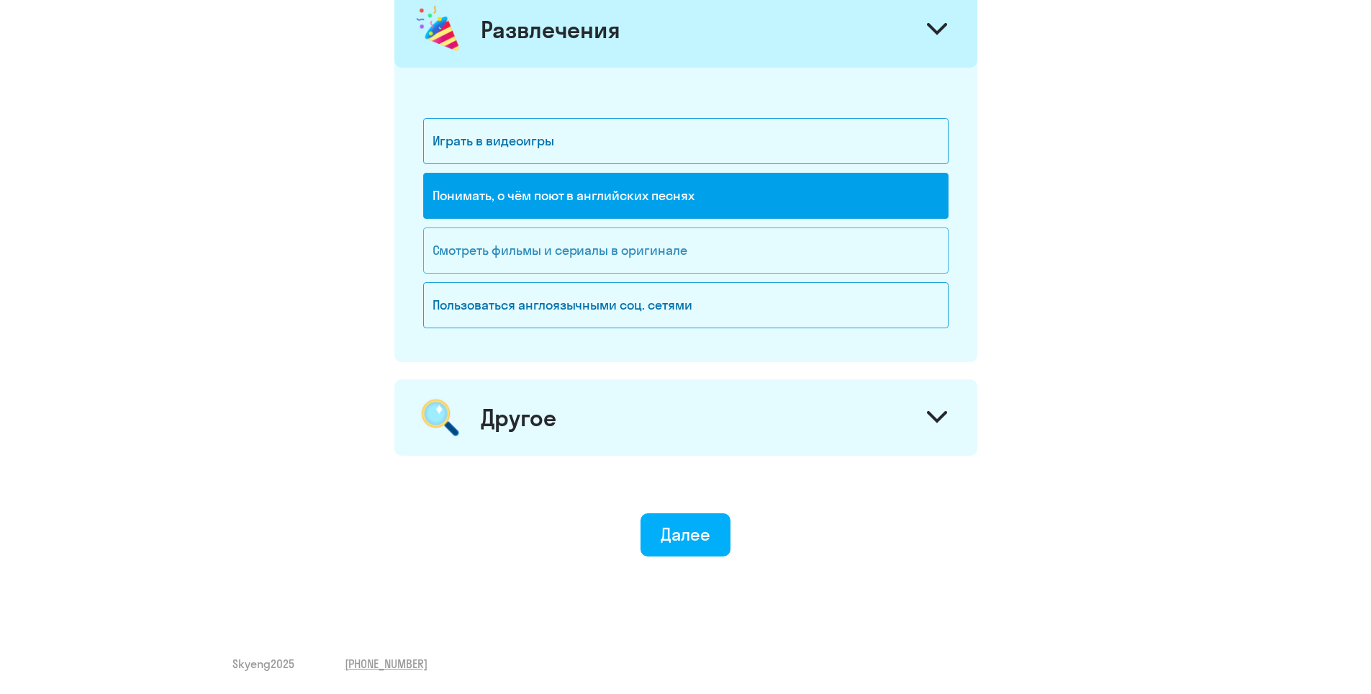
click at [643, 250] on div "Смотреть фильмы и сериалы в оригинале" at bounding box center [685, 250] width 525 height 46
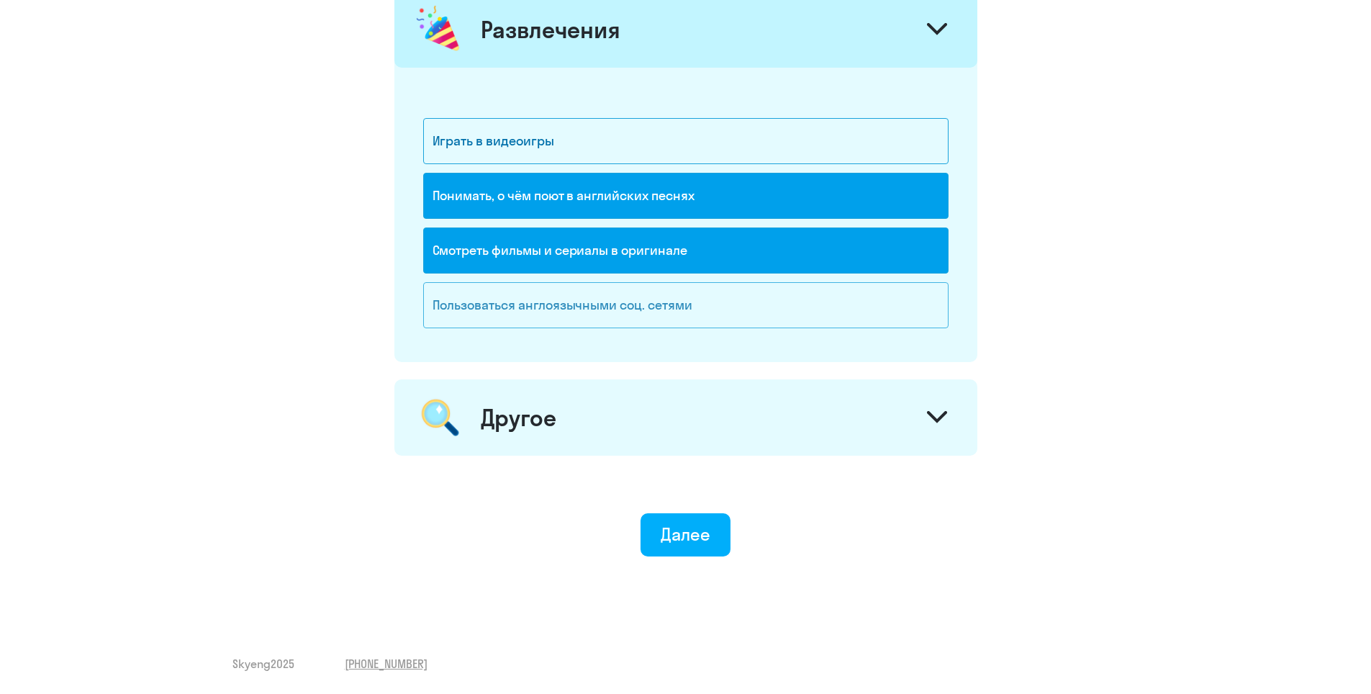
click at [660, 318] on div "Пользоваться англоязычными соц. сетями" at bounding box center [685, 305] width 525 height 46
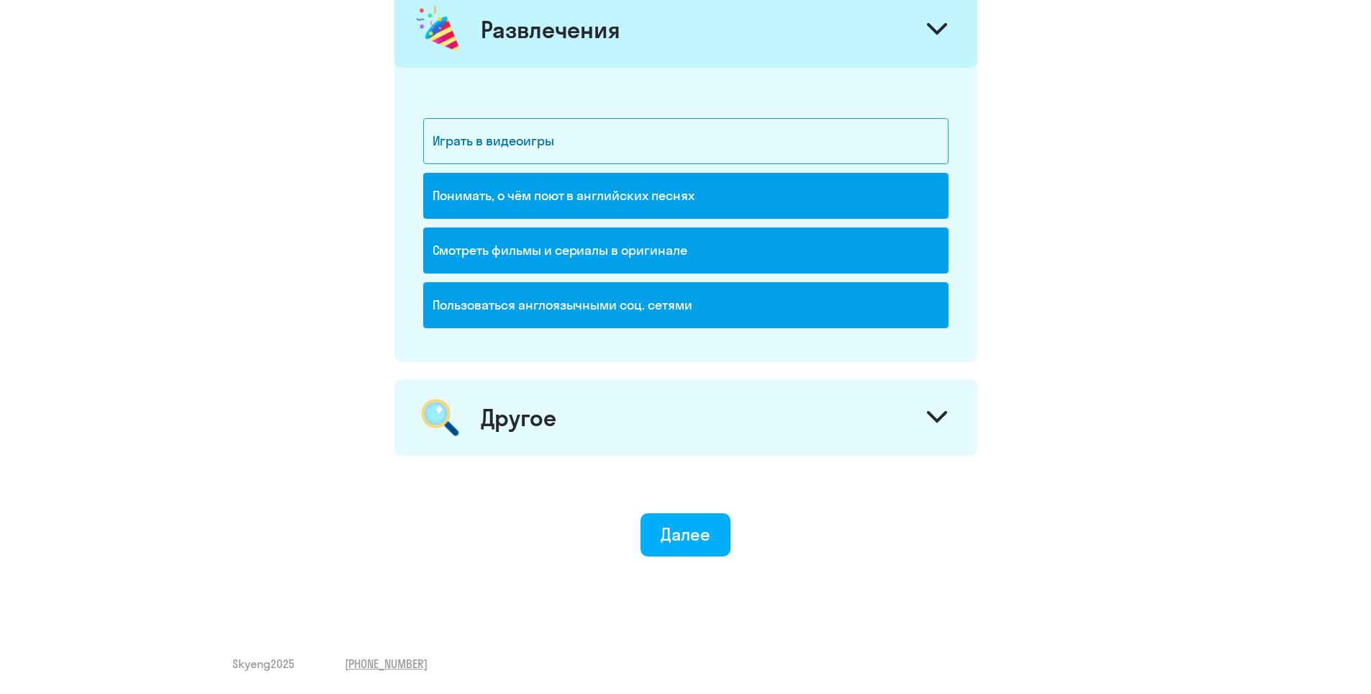
click at [685, 424] on div "Другое" at bounding box center [685, 417] width 583 height 76
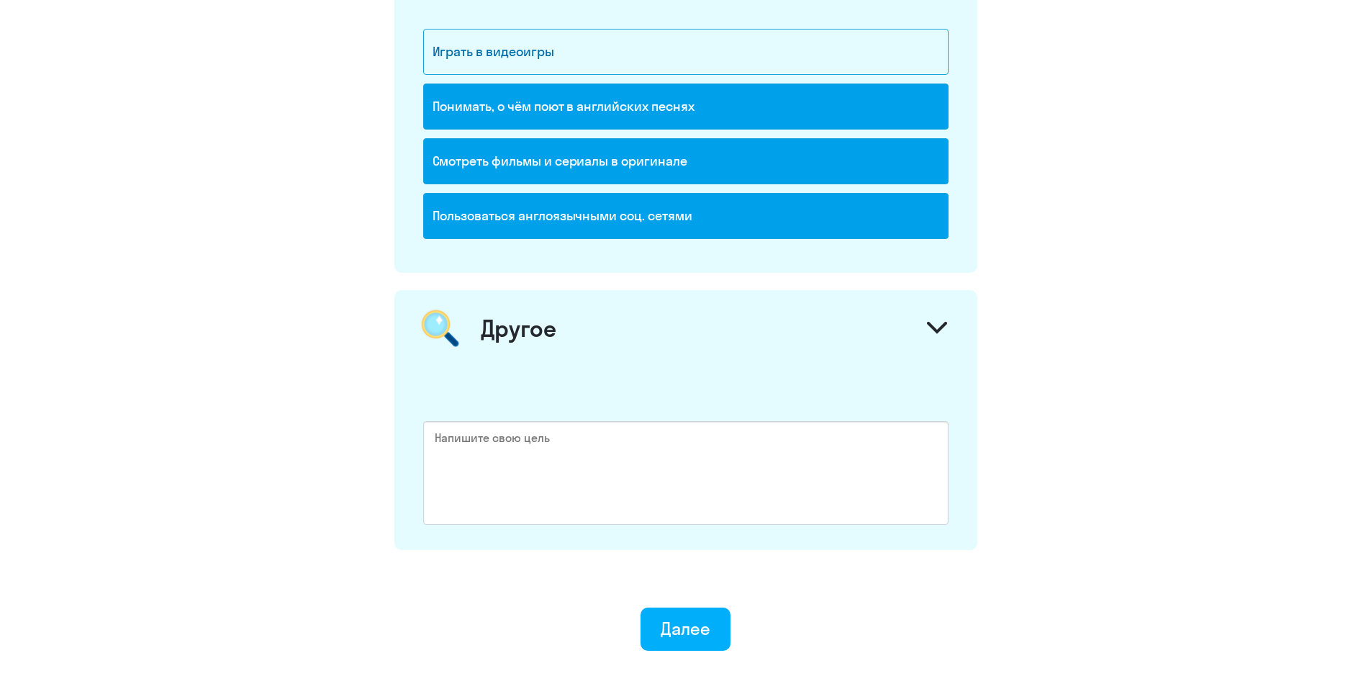
scroll to position [2095, 0]
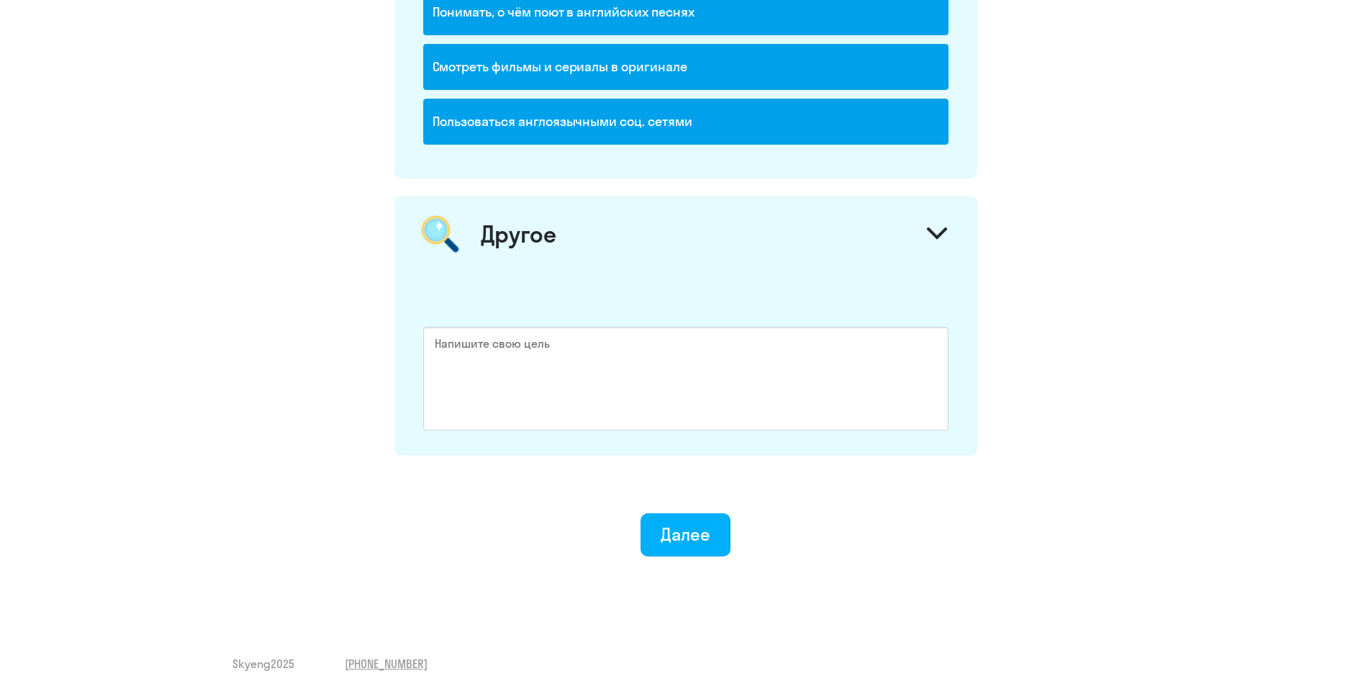
click at [680, 535] on div "Далее" at bounding box center [686, 534] width 50 height 23
